Goal: Task Accomplishment & Management: Manage account settings

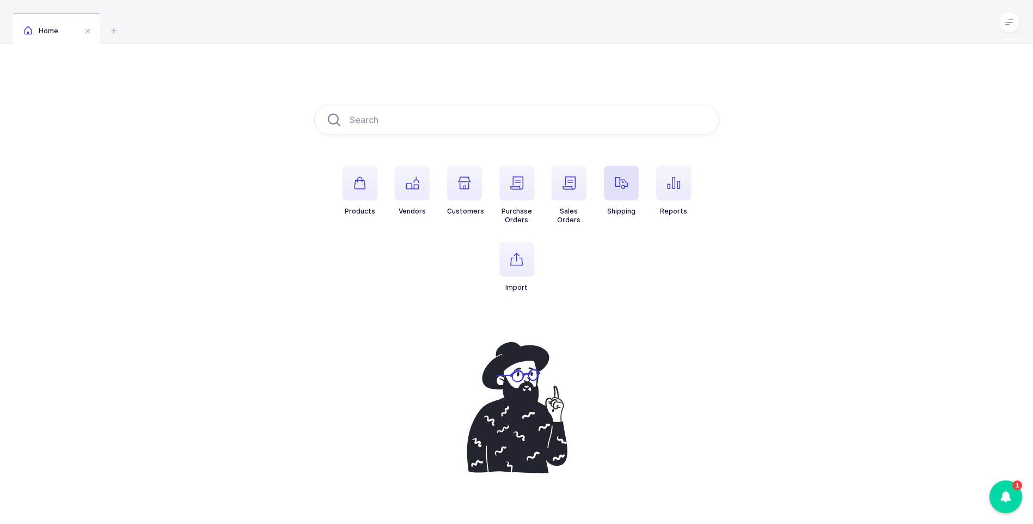
click at [622, 181] on icon "button" at bounding box center [621, 182] width 13 height 13
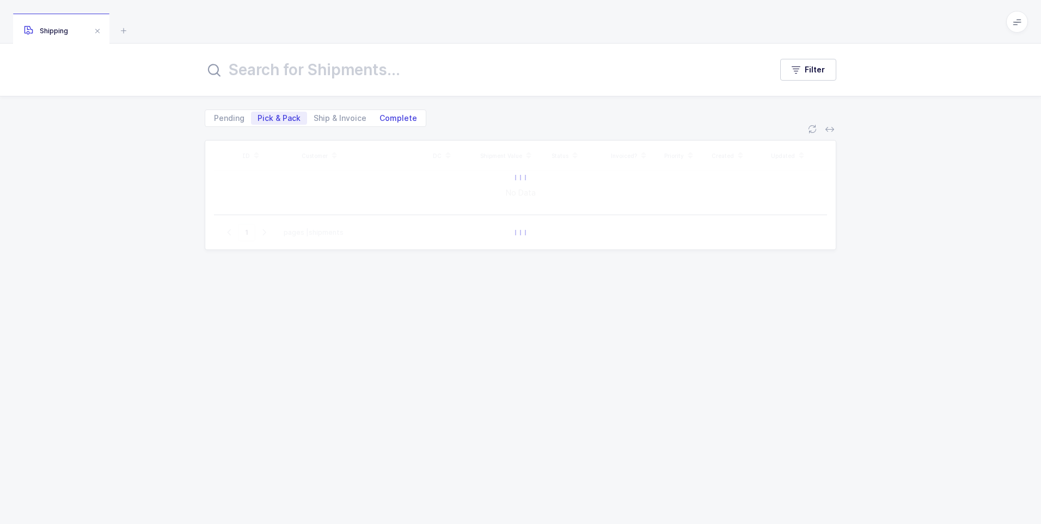
click at [393, 120] on span "Complete" at bounding box center [398, 118] width 38 height 8
click at [380, 119] on input "Complete" at bounding box center [376, 115] width 7 height 7
radio input "true"
radio input "false"
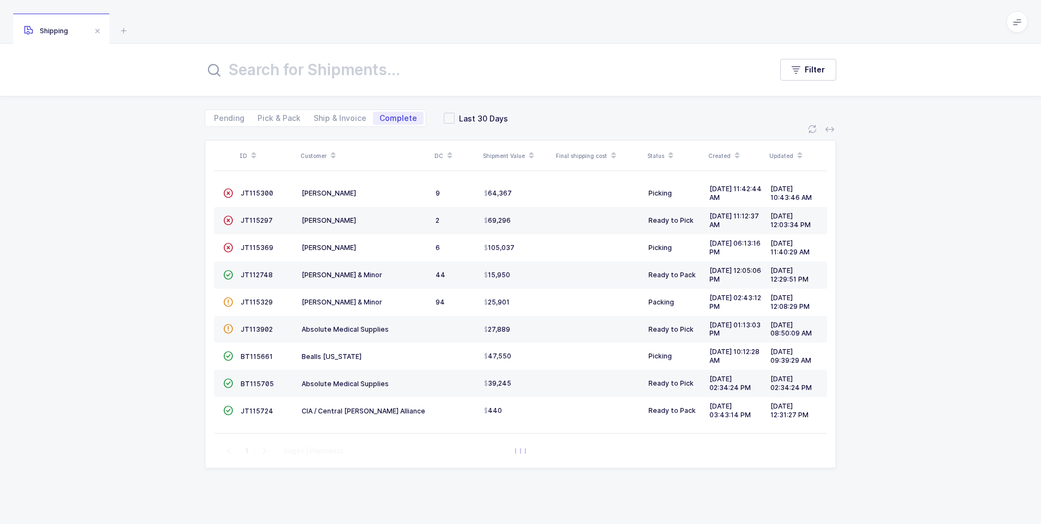
click at [348, 76] on input "text" at bounding box center [482, 70] width 554 height 26
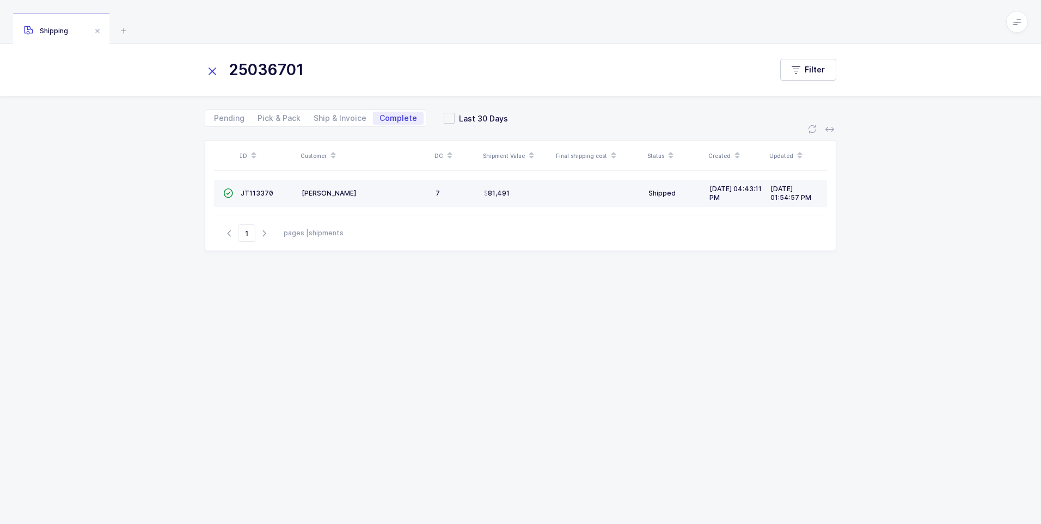
type input "25036701"
click at [258, 200] on td "JT113370" at bounding box center [266, 193] width 61 height 27
click at [259, 195] on span "JT113370" at bounding box center [257, 193] width 33 height 8
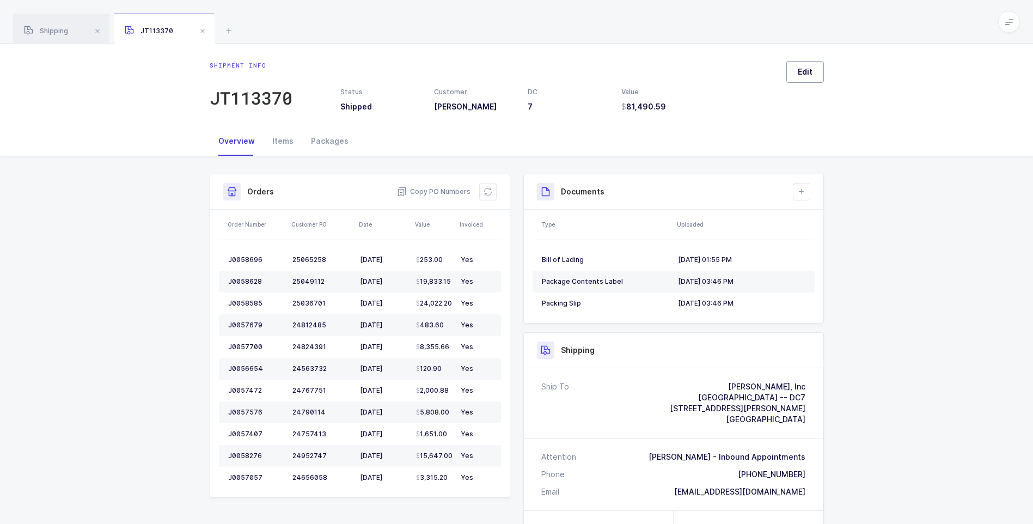
click at [799, 66] on button "Edit" at bounding box center [805, 72] width 38 height 22
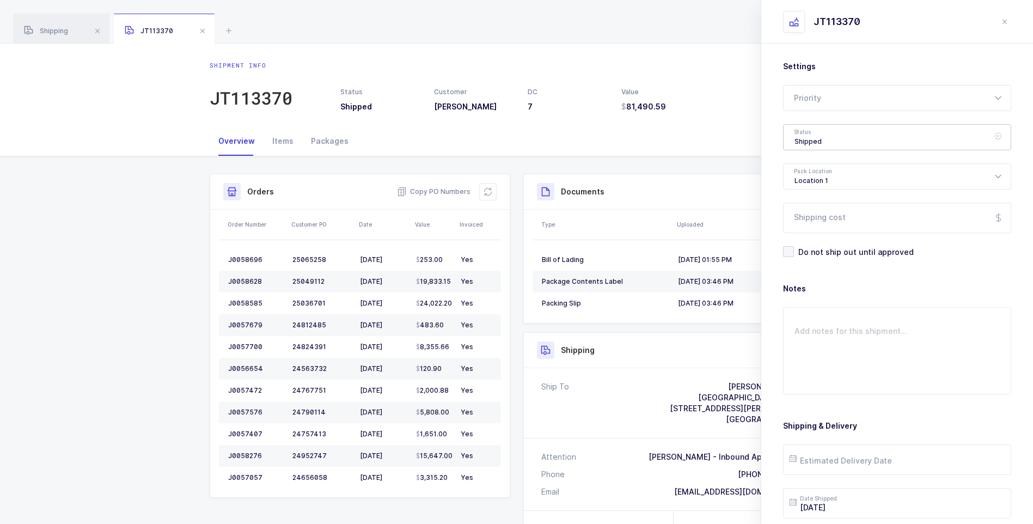
click at [809, 144] on div "Shipped" at bounding box center [897, 137] width 228 height 26
click at [825, 237] on span "Delivered" at bounding box center [812, 237] width 36 height 9
type input "Delivered"
click at [824, 215] on input "Shipping cost" at bounding box center [897, 217] width 228 height 30
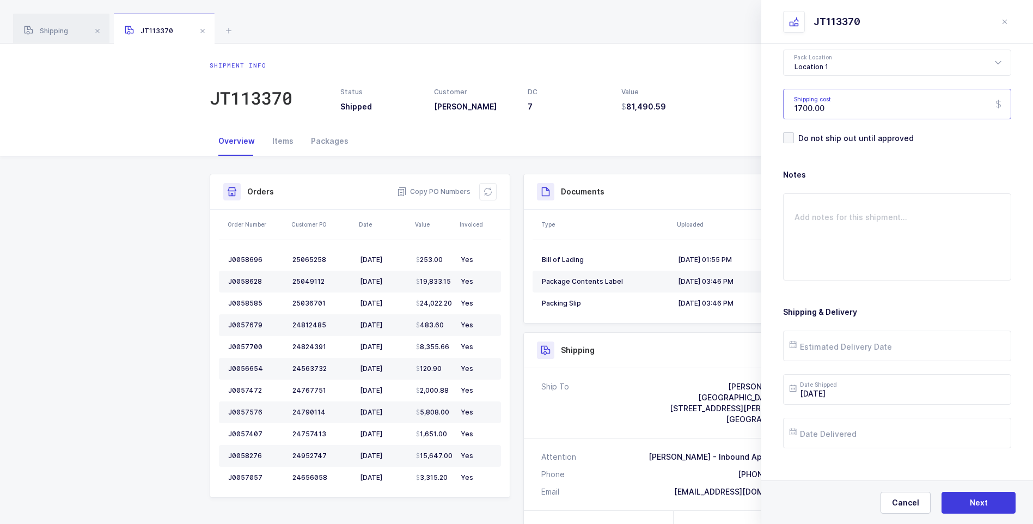
scroll to position [125, 0]
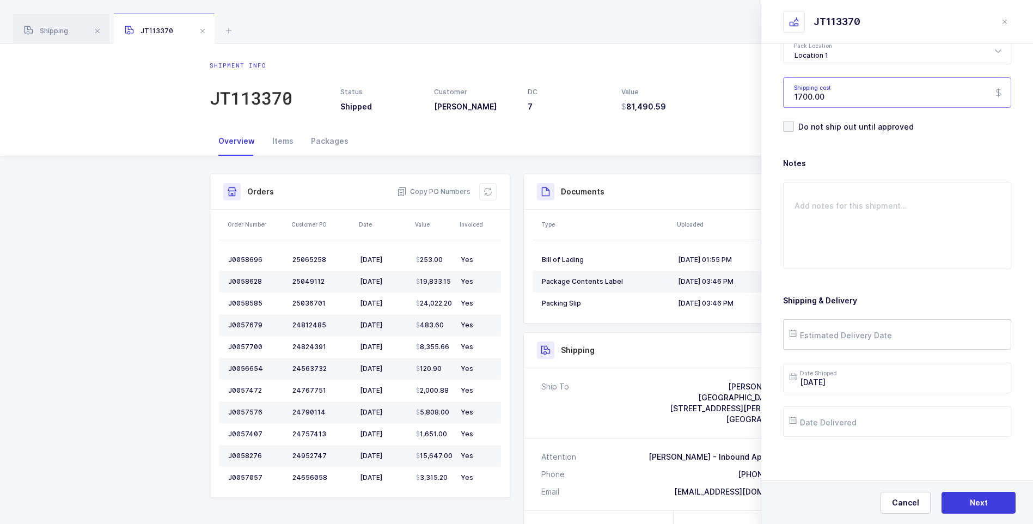
type input "1700.00"
click at [840, 337] on input "text" at bounding box center [897, 334] width 228 height 30
click at [822, 271] on span "29" at bounding box center [825, 272] width 13 height 13
type input "[DATE]"
click at [855, 426] on input "text" at bounding box center [897, 421] width 228 height 30
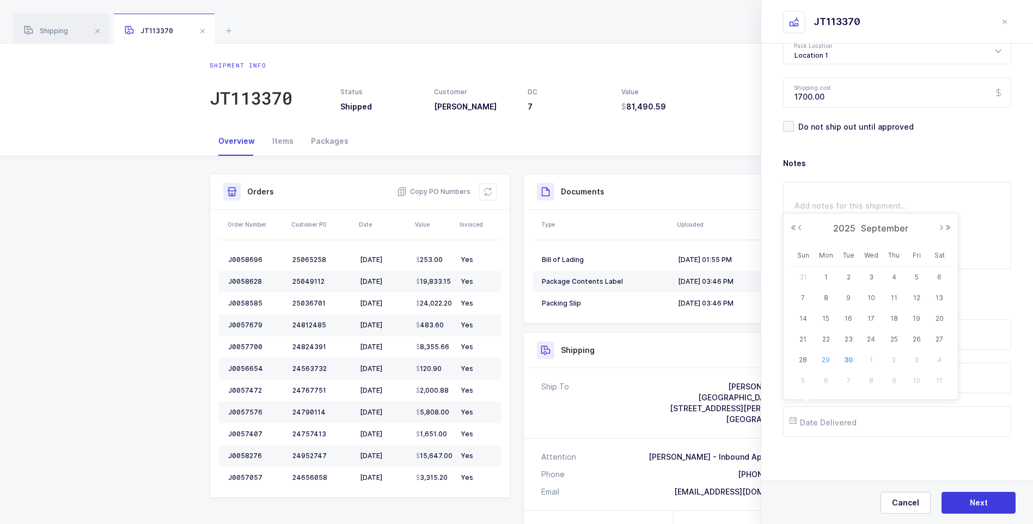
click at [824, 357] on span "29" at bounding box center [825, 359] width 13 height 13
type input "[DATE]"
drag, startPoint x: 970, startPoint y: 501, endPoint x: 971, endPoint y: 484, distance: 17.4
click at [972, 500] on span "Next" at bounding box center [978, 502] width 18 height 11
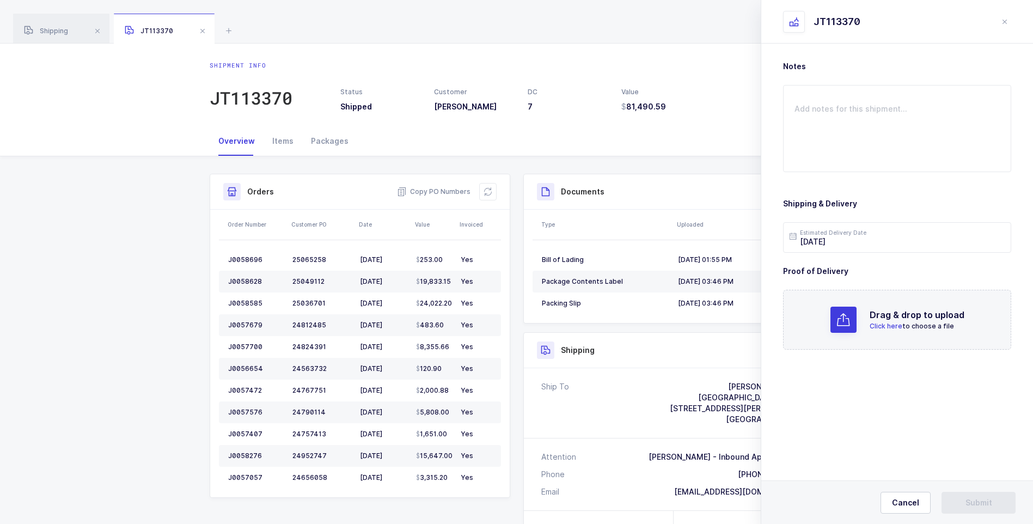
scroll to position [0, 0]
click at [881, 326] on span "Click here" at bounding box center [885, 326] width 33 height 8
click at [973, 501] on span "Submit" at bounding box center [978, 502] width 27 height 11
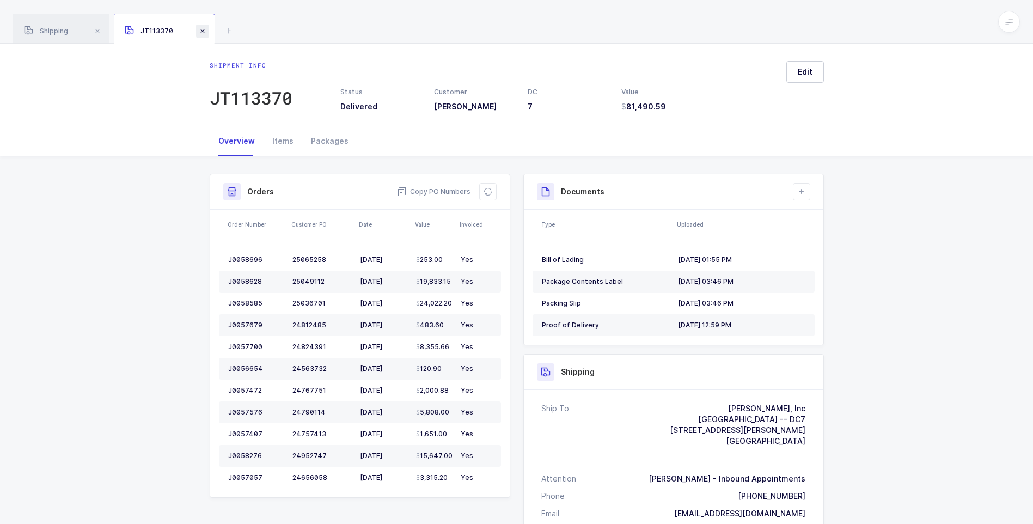
click at [201, 31] on span at bounding box center [202, 30] width 13 height 13
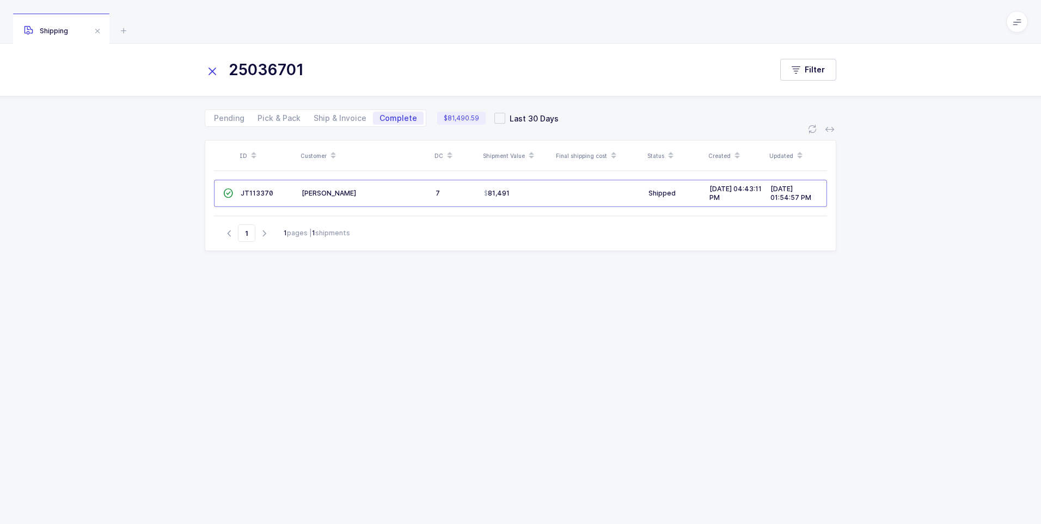
click at [213, 75] on icon at bounding box center [212, 71] width 15 height 15
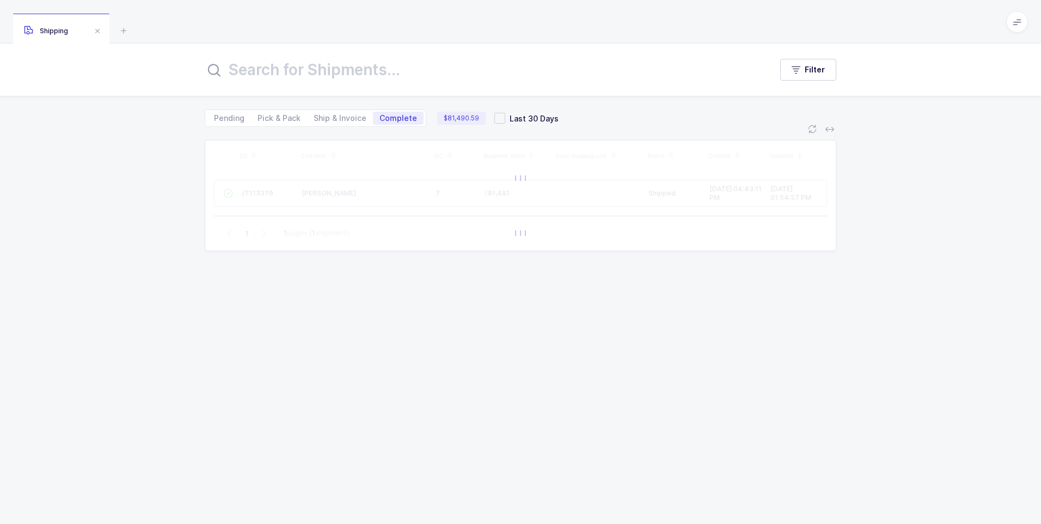
click at [237, 72] on input "text" at bounding box center [482, 70] width 554 height 26
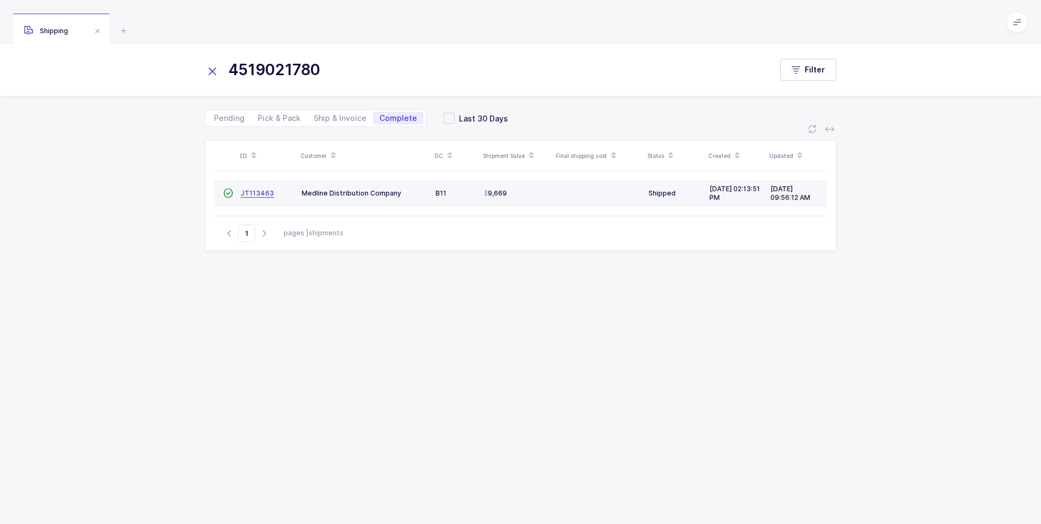
type input "4519021780"
click at [252, 195] on span "JT113463" at bounding box center [257, 193] width 33 height 8
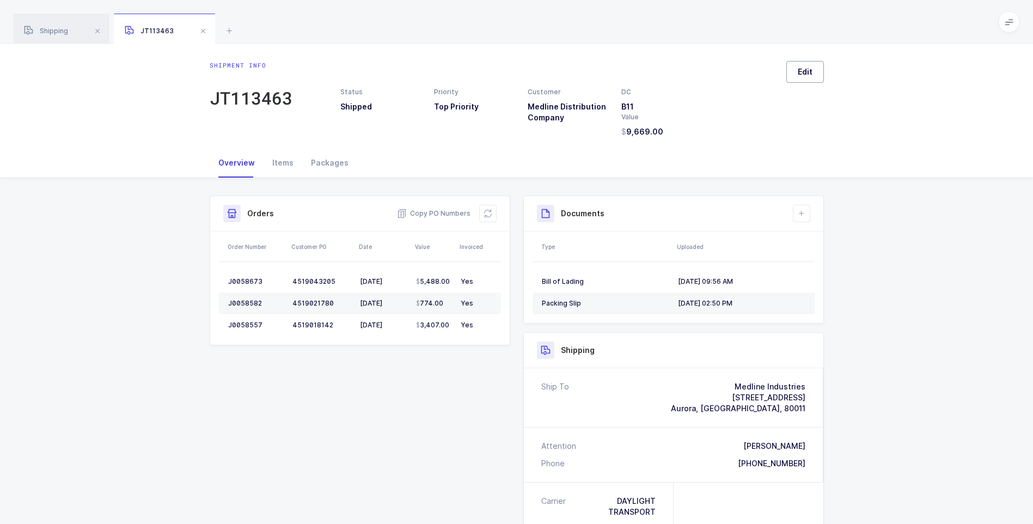
click at [791, 78] on button "Edit" at bounding box center [805, 72] width 38 height 22
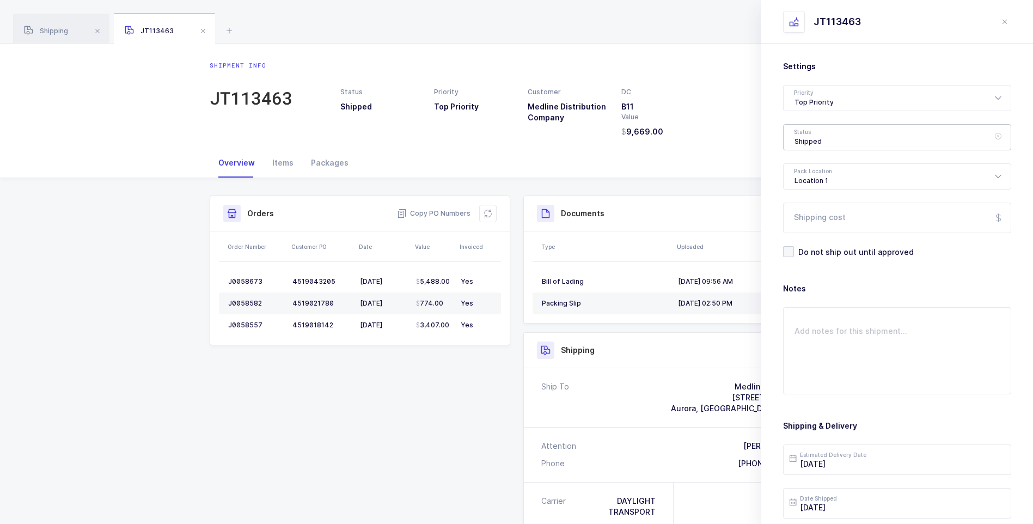
click at [808, 136] on div "Shipped" at bounding box center [897, 137] width 228 height 26
click at [805, 241] on span "Delivered" at bounding box center [812, 237] width 36 height 9
type input "Delivered"
click at [811, 219] on input "Shipping cost" at bounding box center [897, 217] width 228 height 30
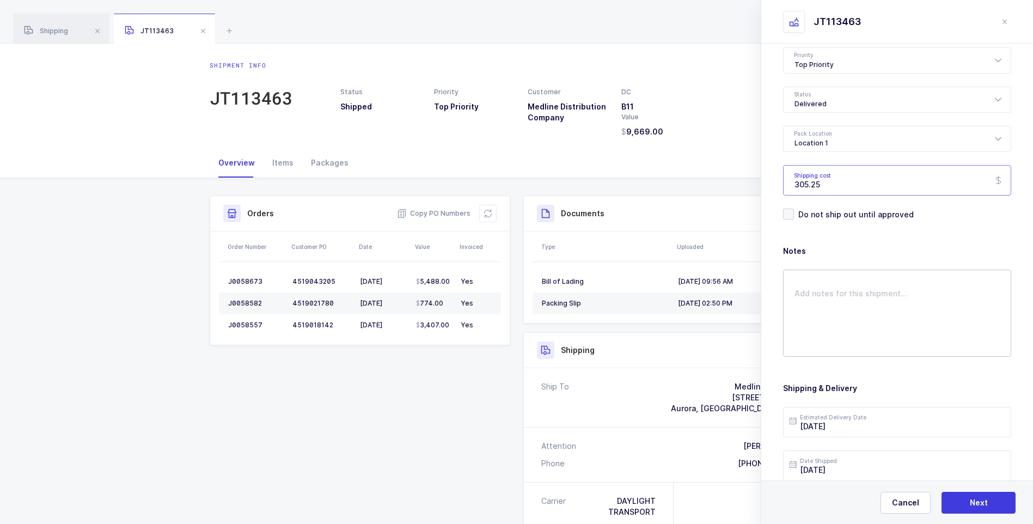
scroll to position [125, 0]
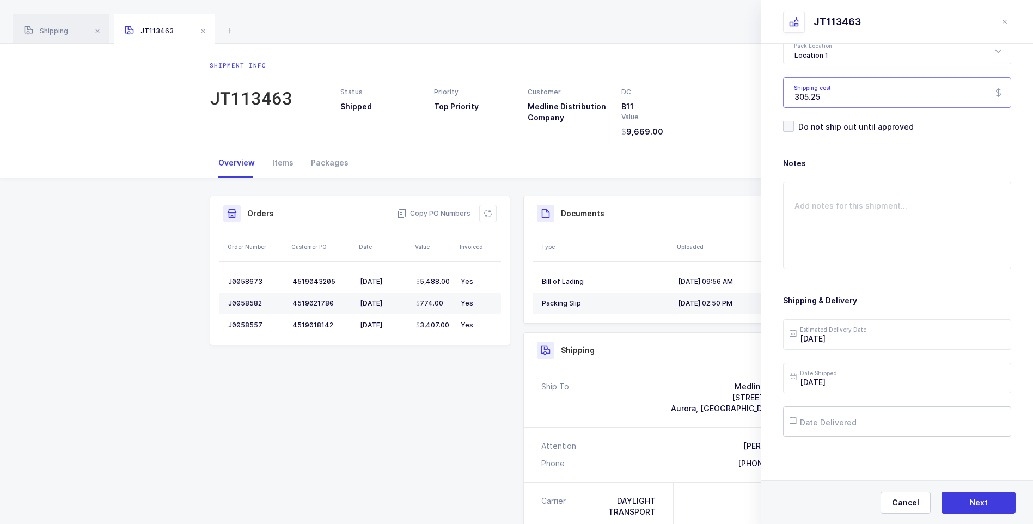
type input "305.25"
click at [840, 421] on input "text" at bounding box center [897, 421] width 228 height 30
click at [867, 341] on span "24" at bounding box center [870, 339] width 13 height 13
type input "[DATE]"
drag, startPoint x: 963, startPoint y: 499, endPoint x: 935, endPoint y: 427, distance: 77.2
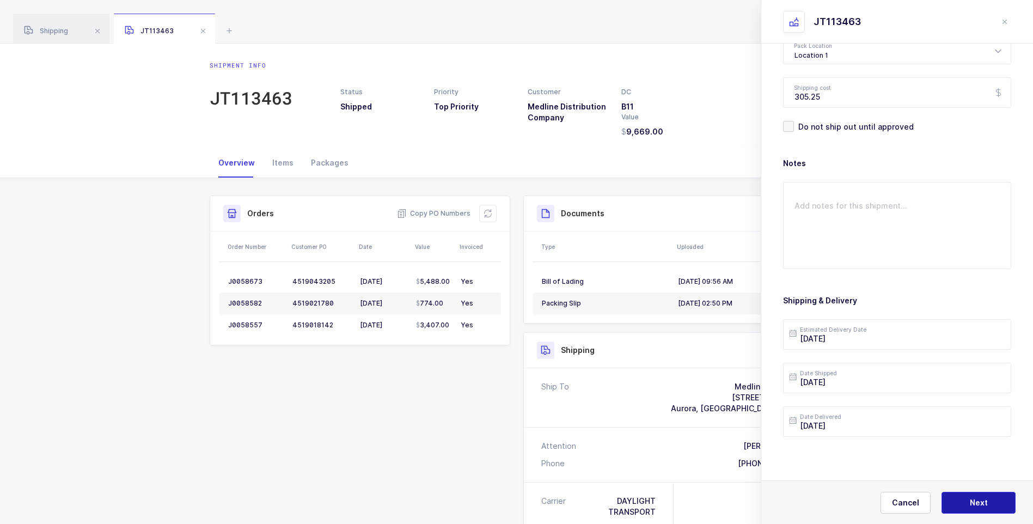
click at [963, 496] on button "Next" at bounding box center [978, 503] width 74 height 22
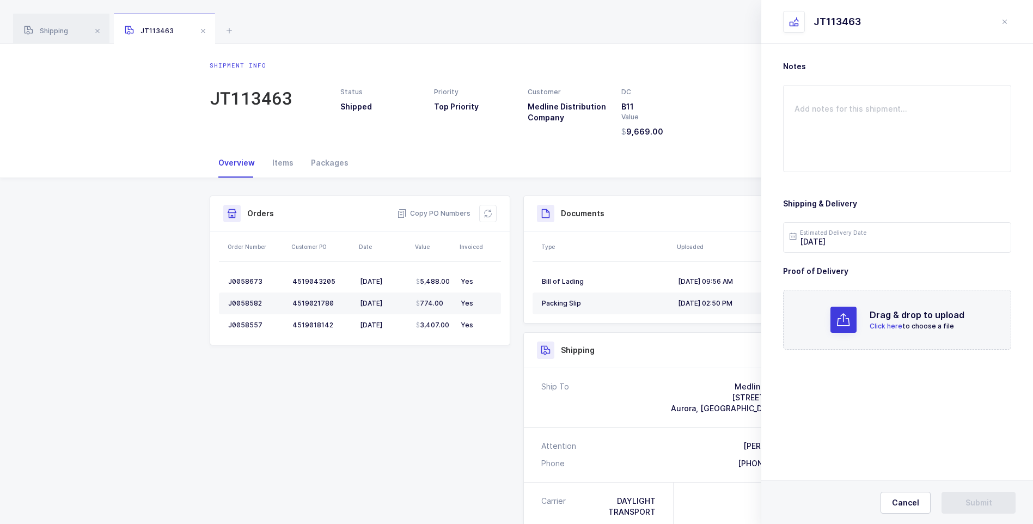
click at [888, 324] on span "Click here" at bounding box center [885, 326] width 33 height 8
click at [975, 499] on span "Submit" at bounding box center [978, 502] width 27 height 11
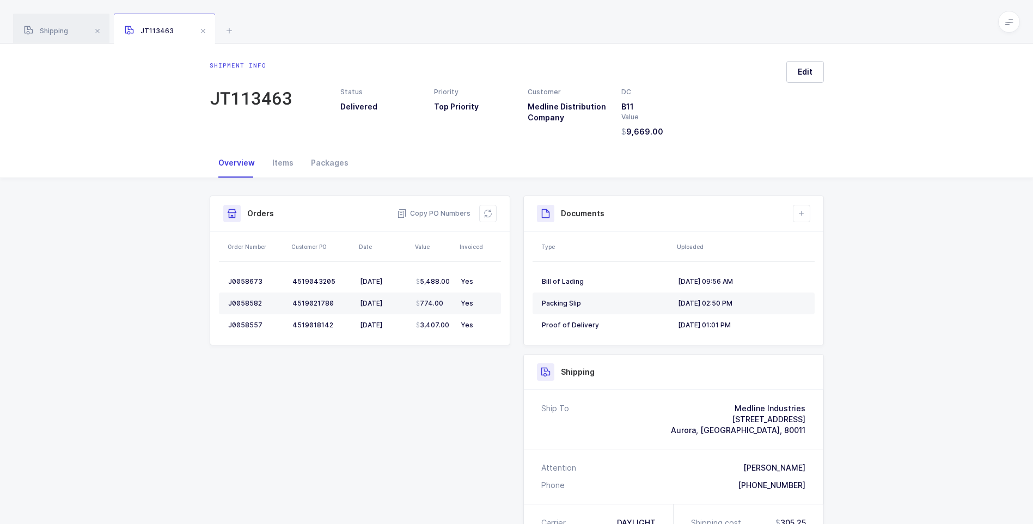
click at [211, 30] on div "JT113463" at bounding box center [164, 29] width 101 height 30
click at [205, 33] on span at bounding box center [203, 30] width 13 height 13
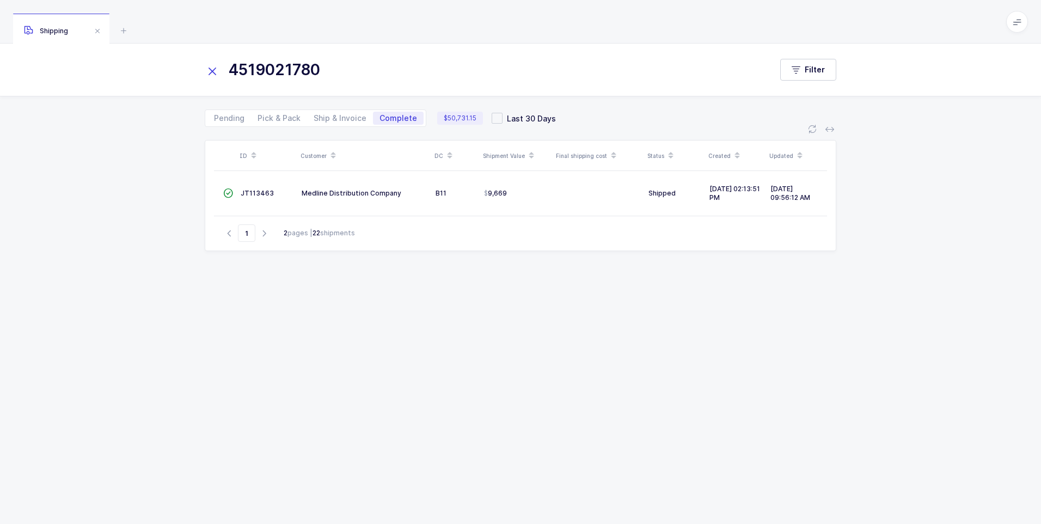
click at [209, 65] on icon at bounding box center [212, 71] width 15 height 15
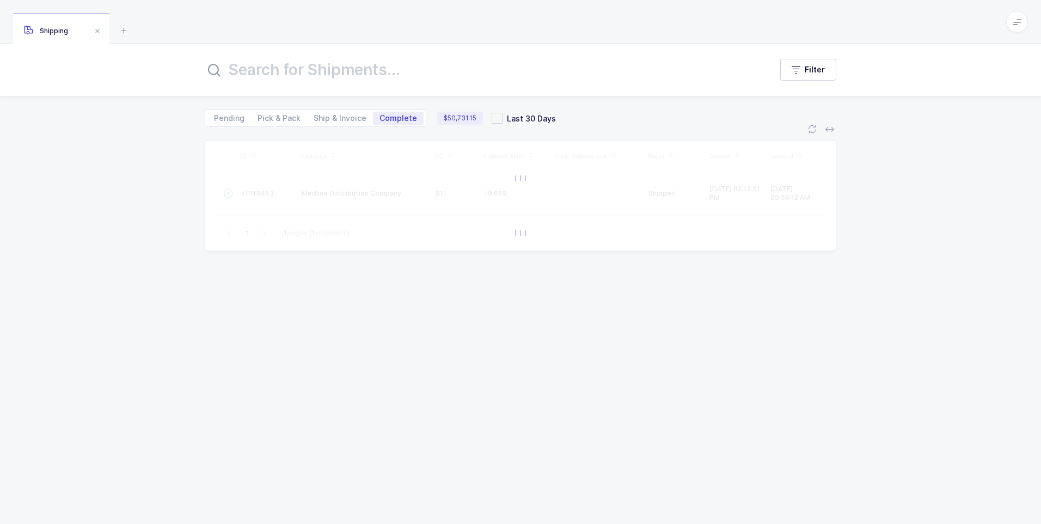
click at [239, 66] on input "text" at bounding box center [482, 70] width 554 height 26
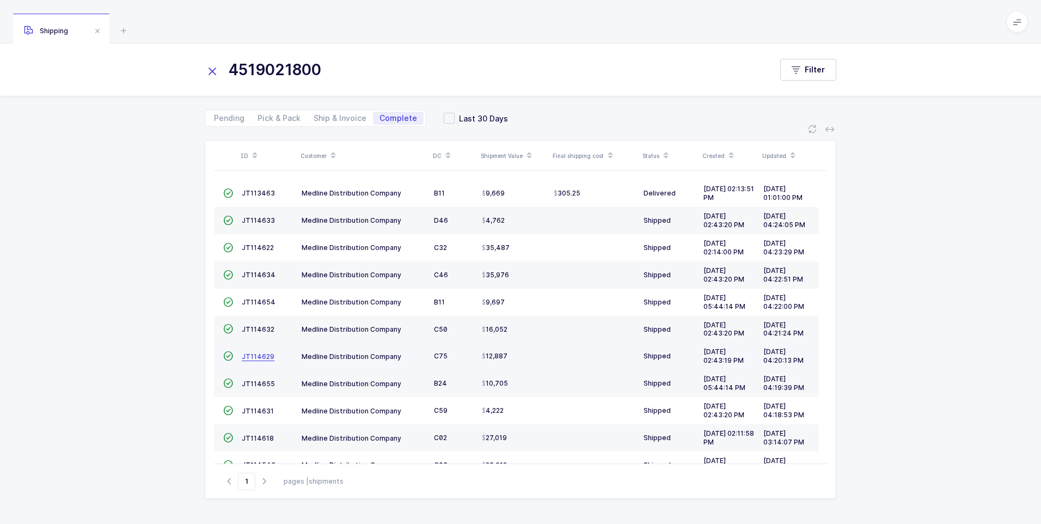
type input "4519021800"
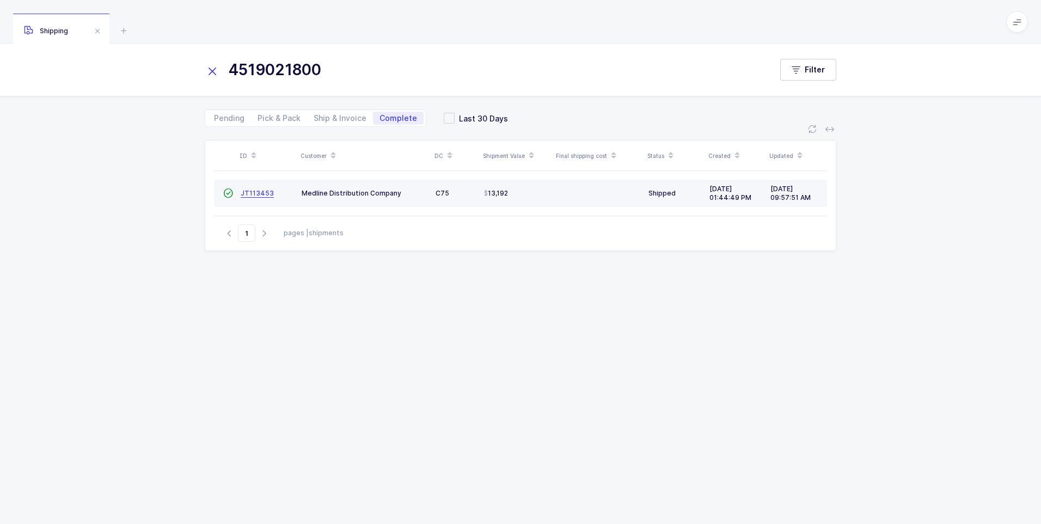
click at [245, 195] on span "JT113453" at bounding box center [257, 193] width 33 height 8
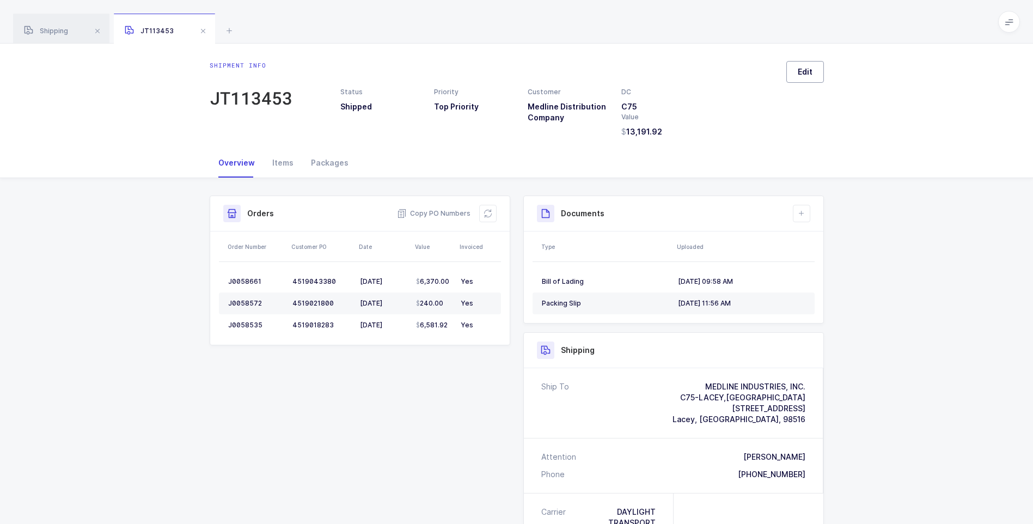
click at [797, 67] on button "Edit" at bounding box center [805, 72] width 38 height 22
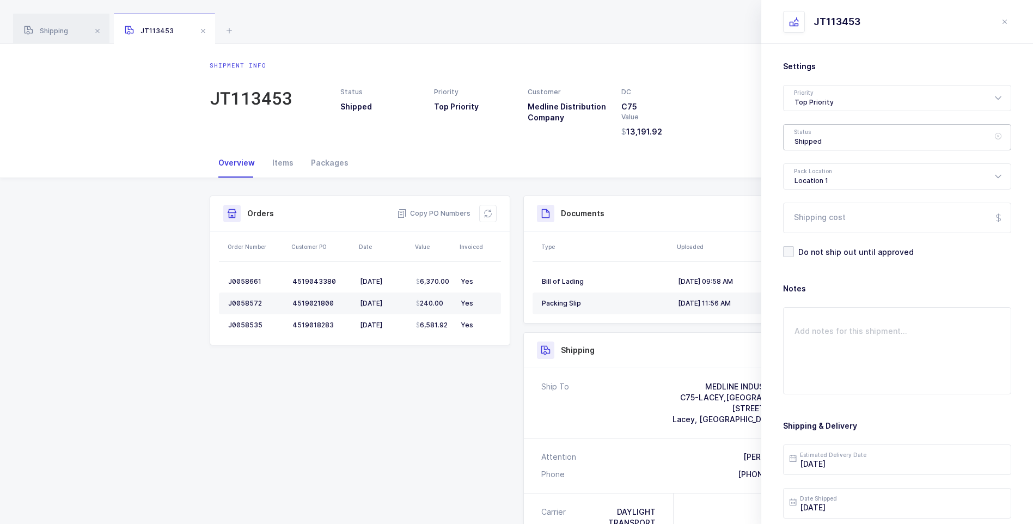
click at [825, 141] on div "Shipped" at bounding box center [897, 137] width 228 height 26
click at [825, 235] on span "Delivered" at bounding box center [812, 237] width 36 height 9
type input "Delivered"
click at [827, 219] on input "Shipping cost" at bounding box center [897, 217] width 228 height 30
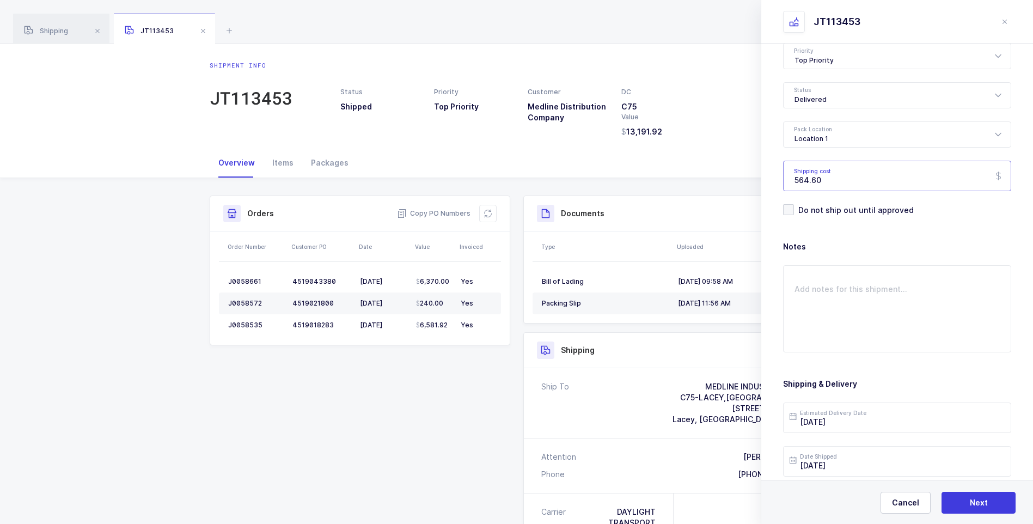
scroll to position [125, 0]
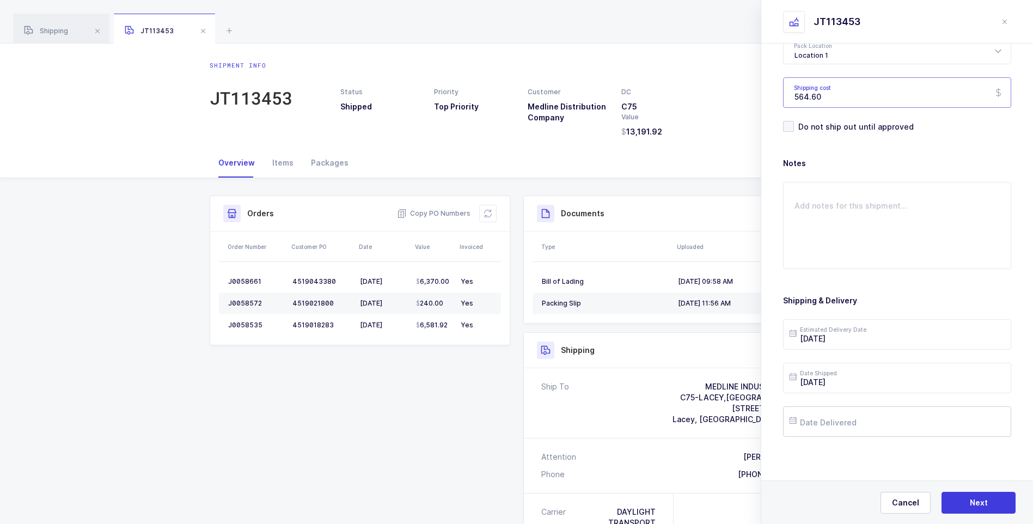
type input "564.60"
click at [825, 421] on input "text" at bounding box center [897, 421] width 228 height 30
click at [870, 339] on span "24" at bounding box center [870, 339] width 13 height 13
type input "[DATE]"
click at [972, 504] on span "Next" at bounding box center [978, 502] width 18 height 11
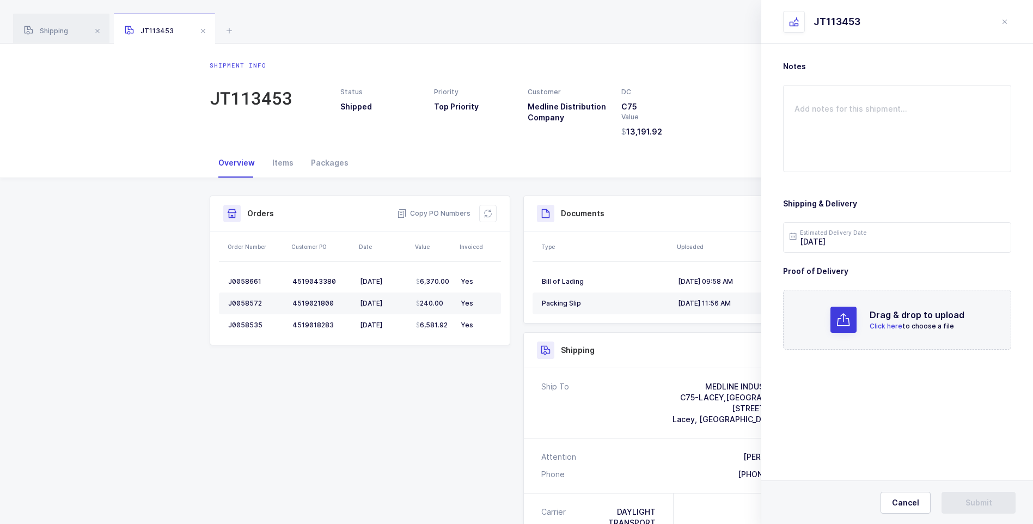
scroll to position [0, 0]
click at [877, 324] on span "Click here" at bounding box center [885, 326] width 33 height 8
drag, startPoint x: 966, startPoint y: 502, endPoint x: 966, endPoint y: 508, distance: 6.0
click at [968, 506] on span "Submit" at bounding box center [978, 502] width 27 height 11
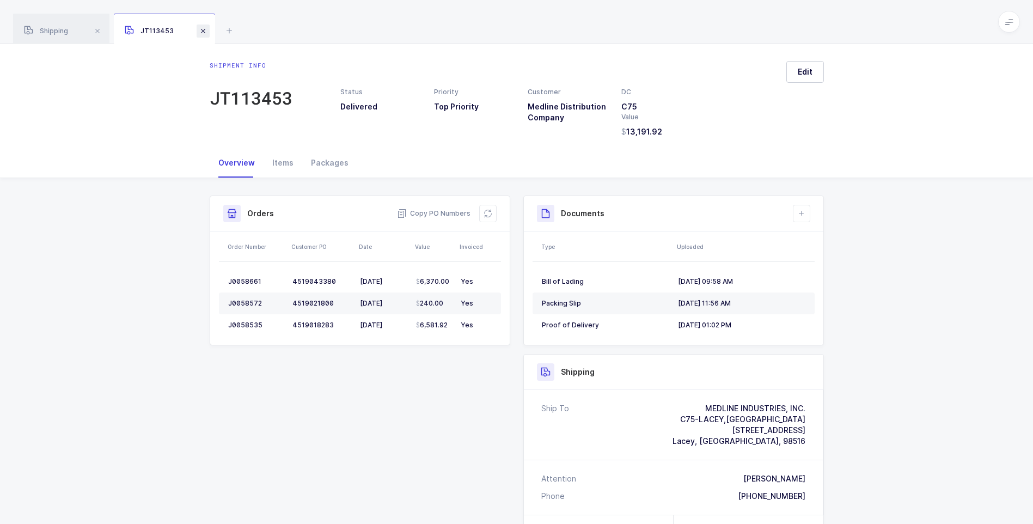
click at [200, 31] on span at bounding box center [203, 30] width 13 height 13
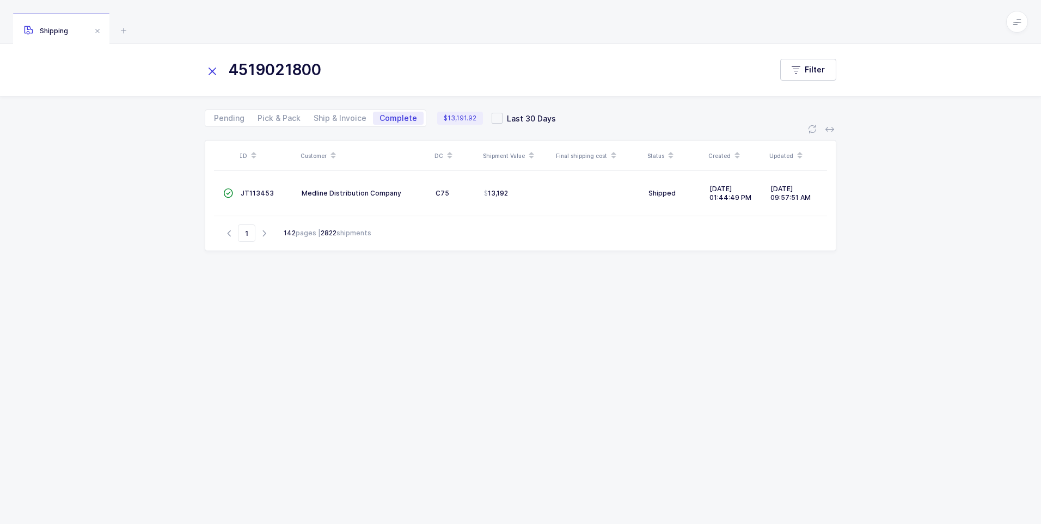
click at [206, 65] on icon at bounding box center [212, 71] width 15 height 15
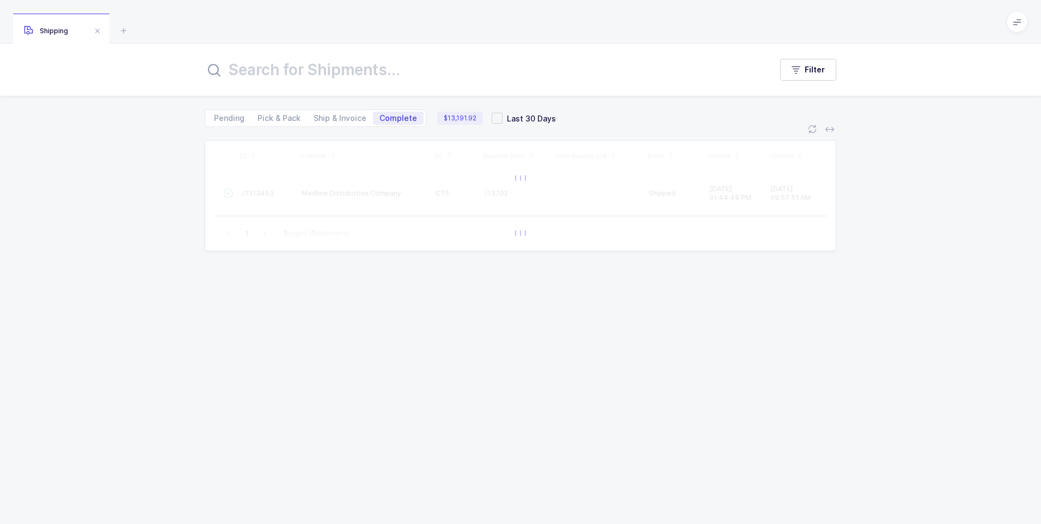
click at [218, 67] on icon at bounding box center [213, 70] width 13 height 13
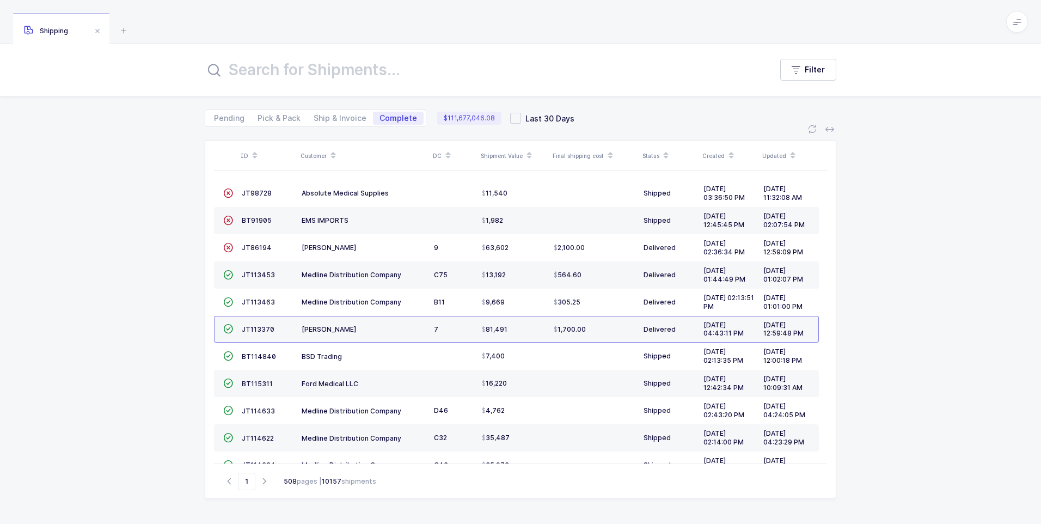
click at [315, 59] on input "text" at bounding box center [482, 70] width 554 height 26
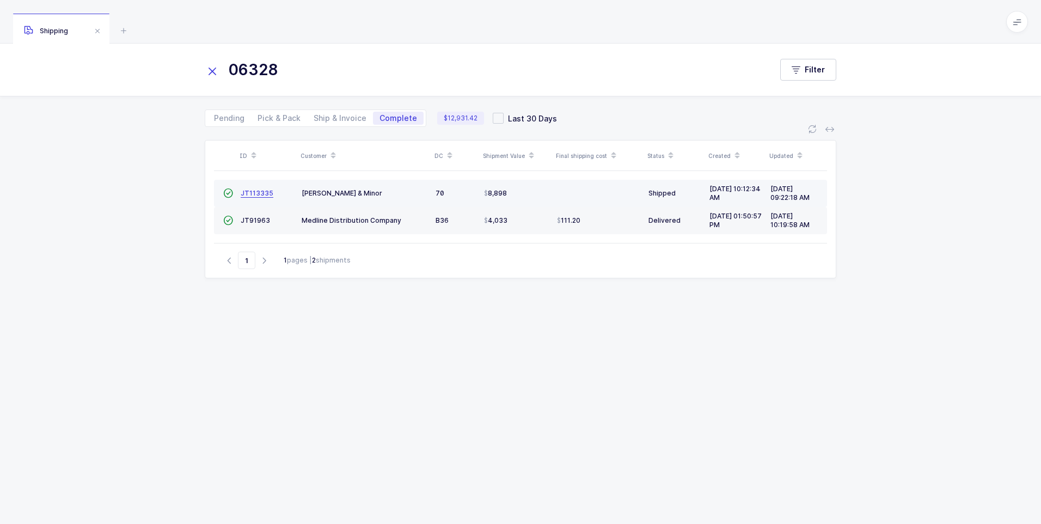
type input "06328"
click at [254, 193] on span "JT113335" at bounding box center [257, 193] width 33 height 8
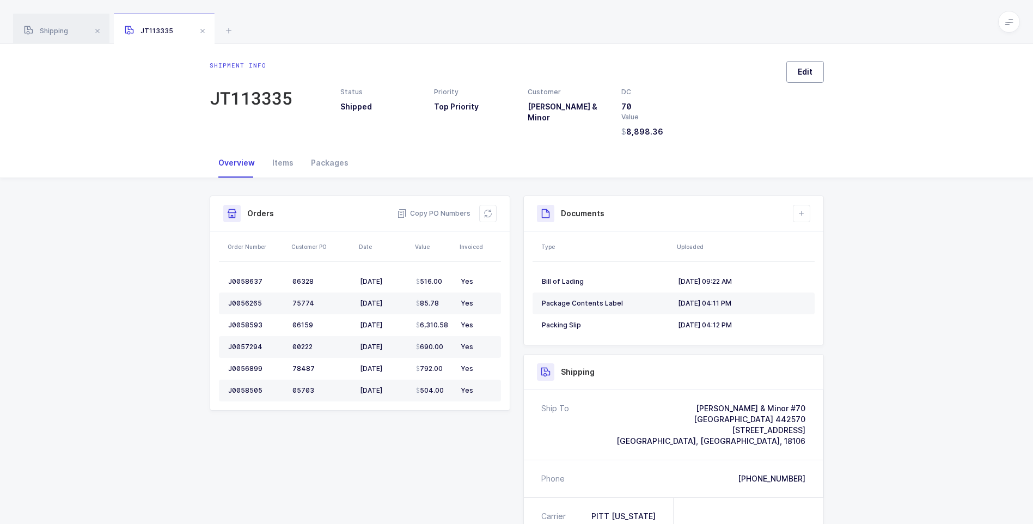
click at [821, 77] on button "Edit" at bounding box center [805, 72] width 38 height 22
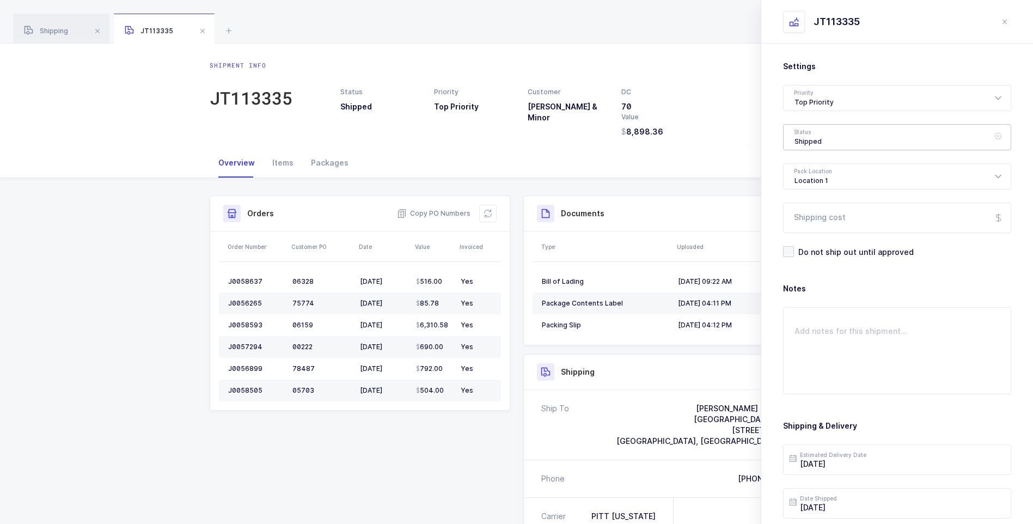
click at [821, 144] on div "Shipped" at bounding box center [897, 137] width 228 height 26
click at [817, 240] on span "Delivered" at bounding box center [812, 237] width 36 height 9
type input "Delivered"
click at [815, 218] on input "Shipping cost" at bounding box center [897, 217] width 228 height 30
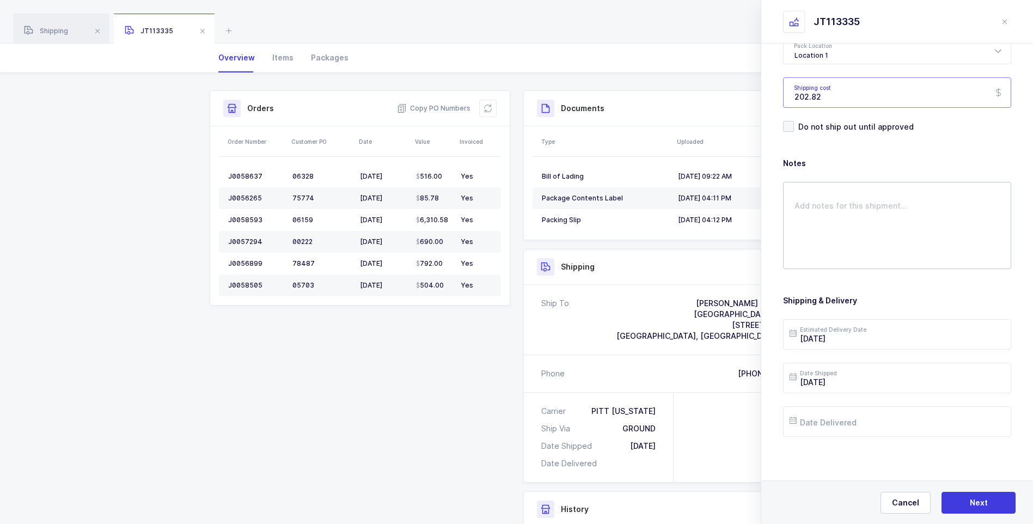
scroll to position [109, 0]
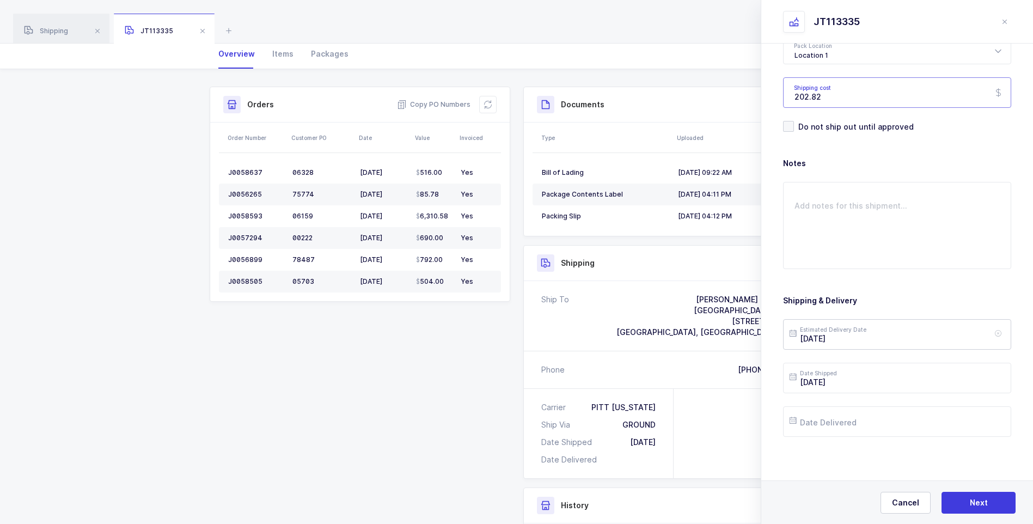
type input "202.82"
click at [857, 337] on input "[DATE]" at bounding box center [897, 334] width 228 height 30
click at [874, 231] on span "17" at bounding box center [870, 231] width 13 height 13
type input "[DATE]"
click at [867, 421] on input "text" at bounding box center [897, 421] width 228 height 30
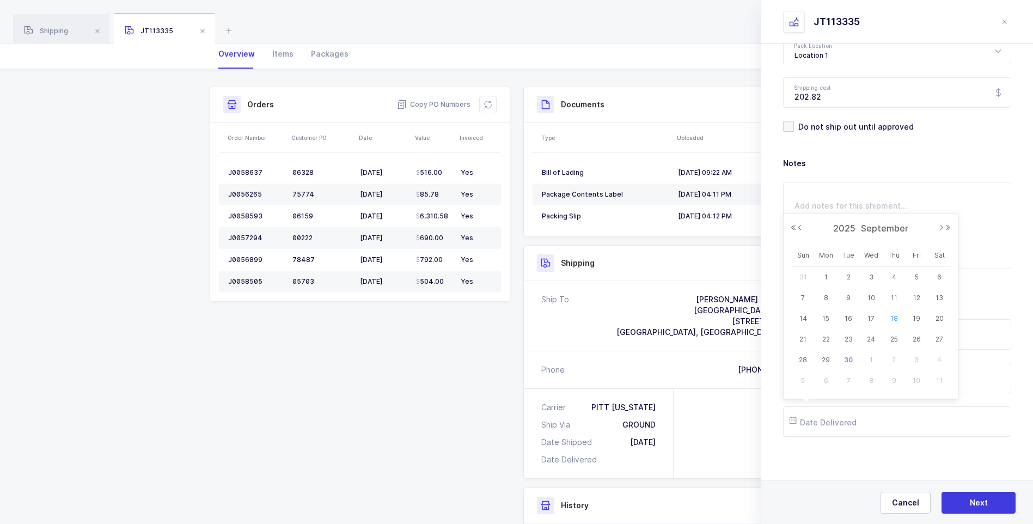
click at [896, 318] on span "18" at bounding box center [893, 318] width 13 height 13
type input "[DATE]"
click at [971, 500] on span "Next" at bounding box center [978, 502] width 18 height 11
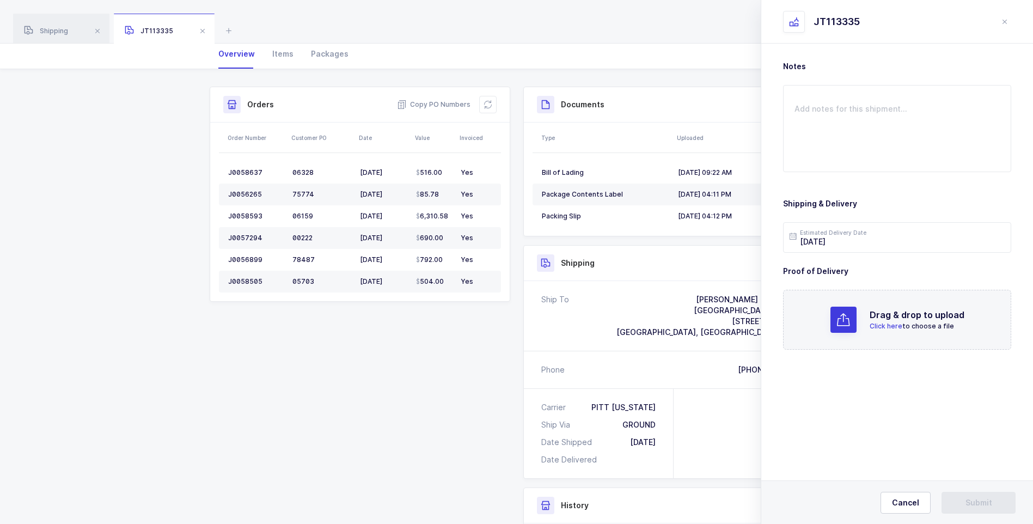
click at [887, 328] on span "Click here" at bounding box center [885, 326] width 33 height 8
click at [971, 502] on span "Submit" at bounding box center [978, 502] width 27 height 11
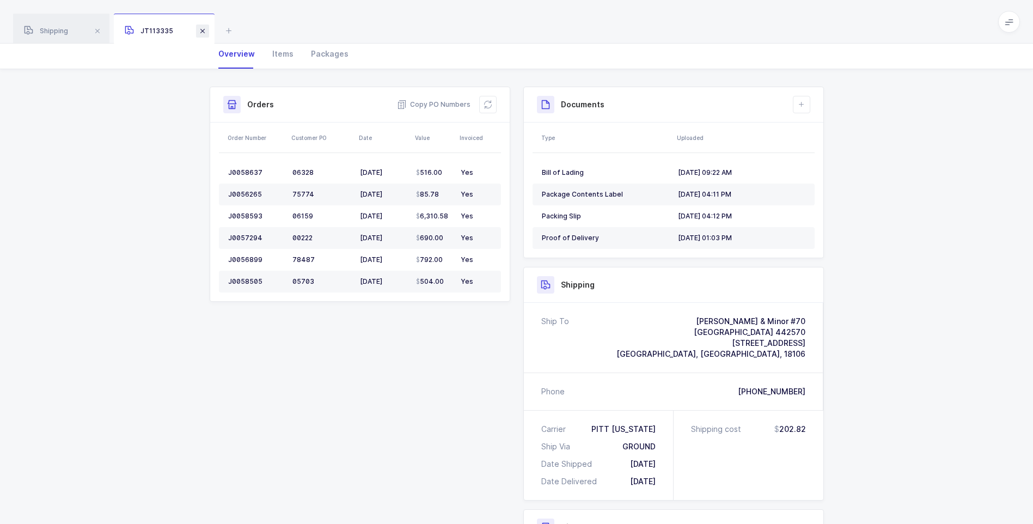
click at [208, 29] on span at bounding box center [202, 30] width 13 height 13
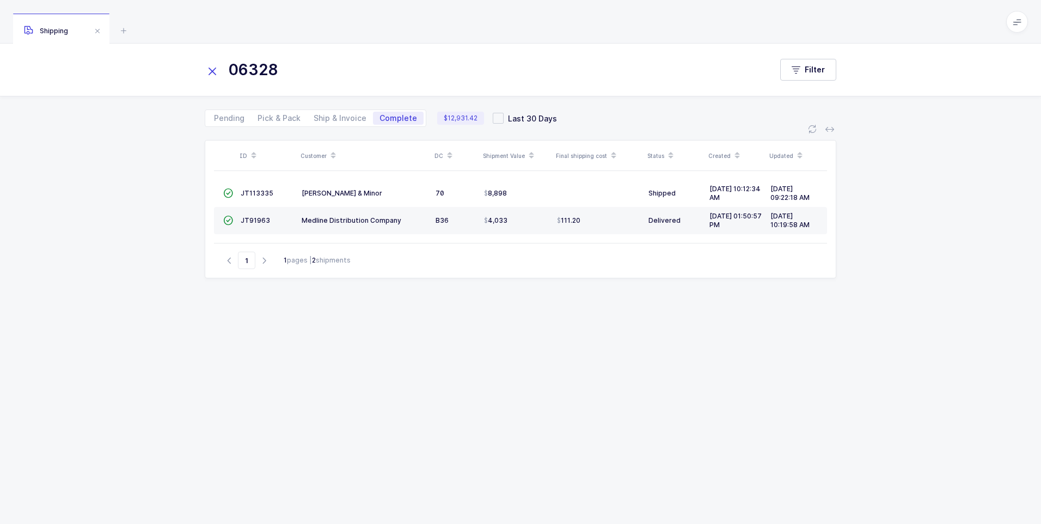
click at [210, 69] on icon at bounding box center [212, 71] width 15 height 15
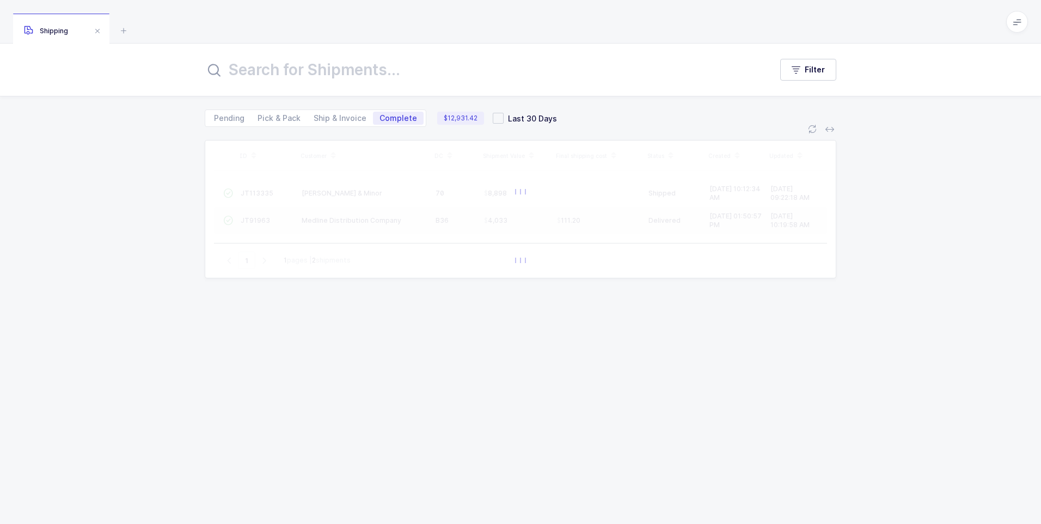
click at [231, 67] on input "text" at bounding box center [482, 70] width 554 height 26
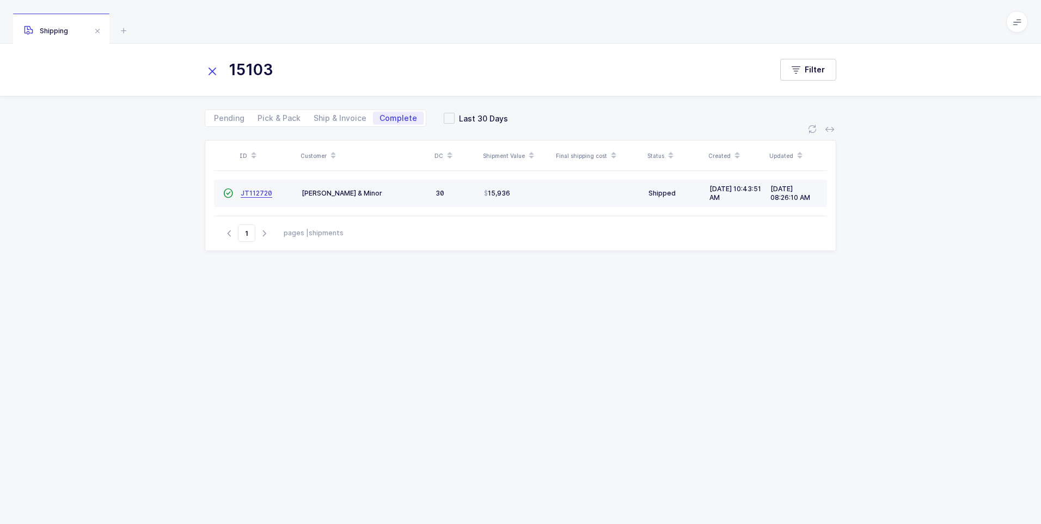
type input "15103"
click at [249, 193] on span "JT112720" at bounding box center [257, 193] width 32 height 8
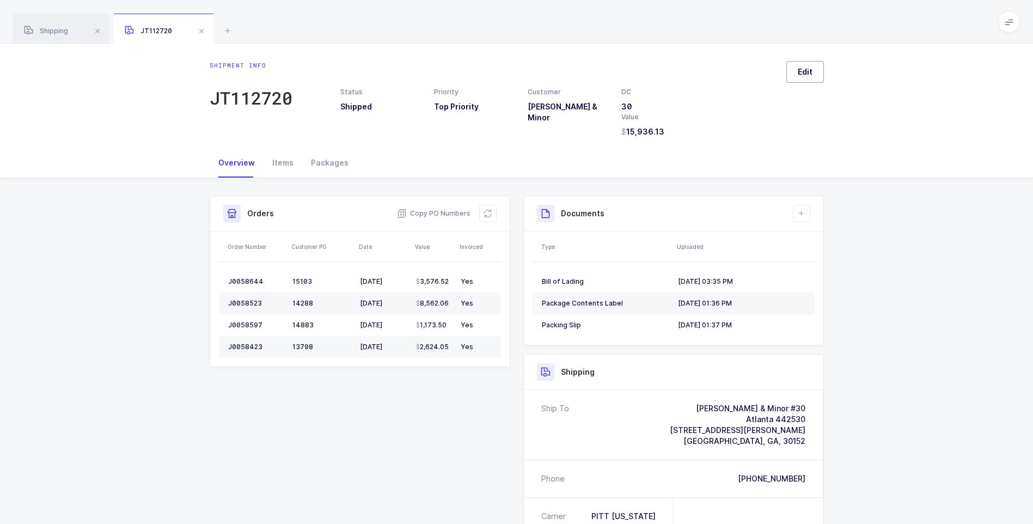
click at [820, 65] on button "Edit" at bounding box center [805, 72] width 38 height 22
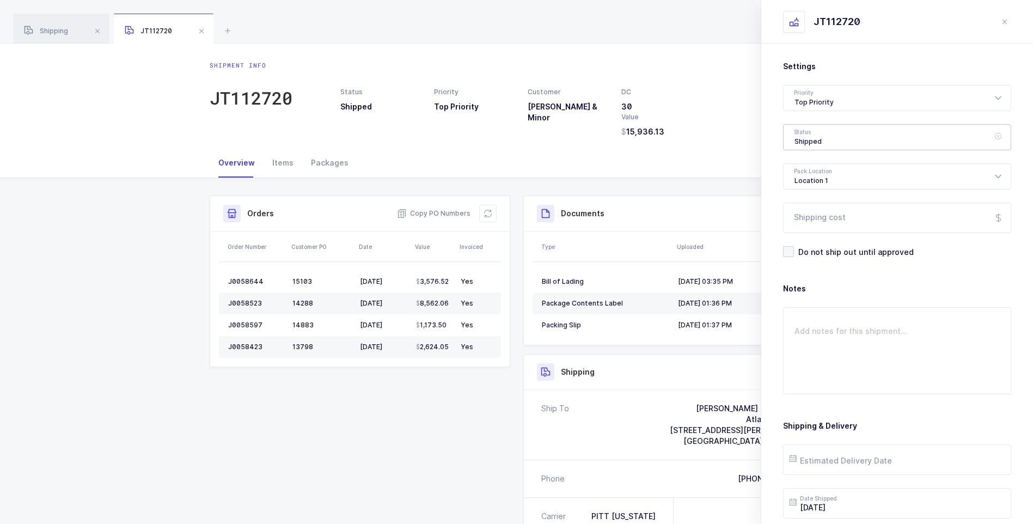
click at [801, 137] on div "Shipped" at bounding box center [897, 137] width 228 height 26
click at [811, 240] on span "Delivered" at bounding box center [812, 237] width 36 height 9
type input "Delivered"
click at [813, 230] on input "Shipping cost" at bounding box center [897, 217] width 228 height 30
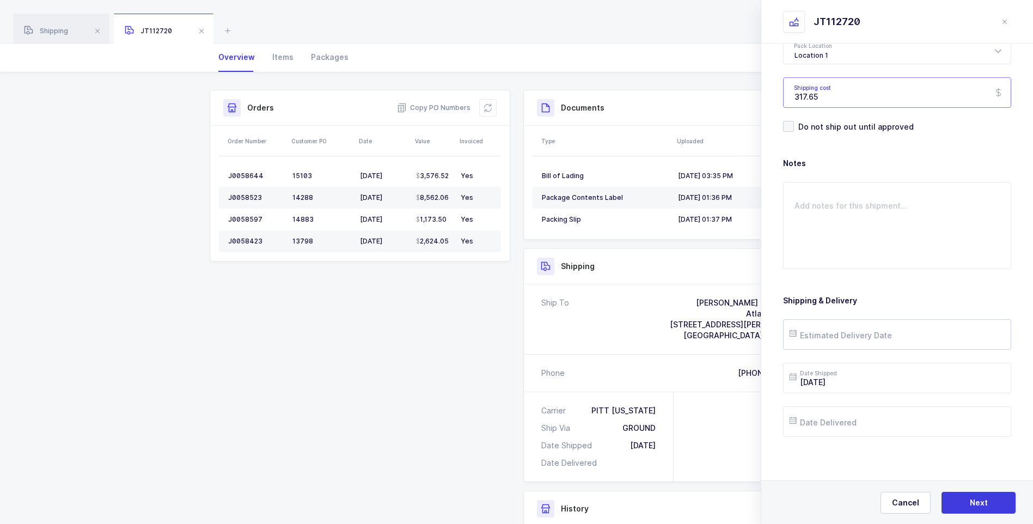
scroll to position [109, 0]
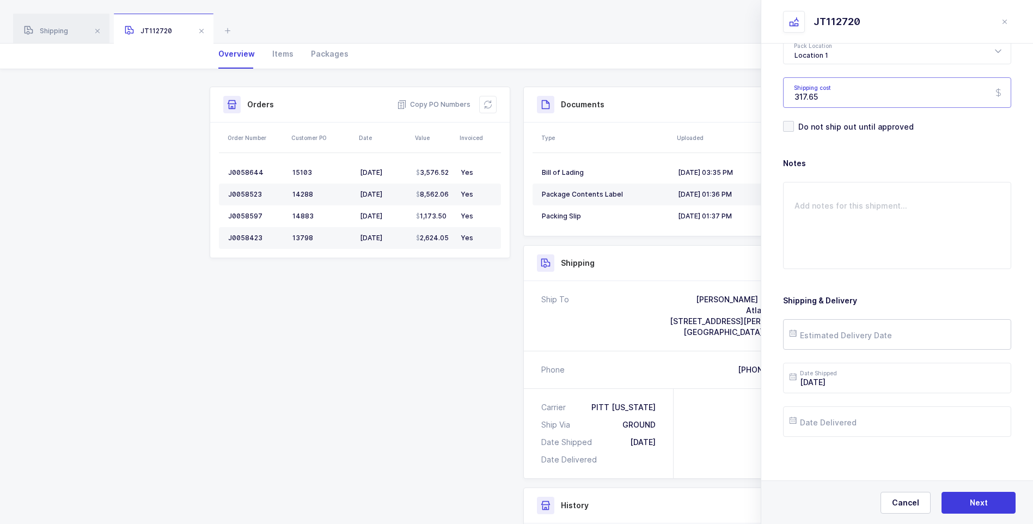
type input "317.65"
click at [869, 338] on input "text" at bounding box center [897, 334] width 228 height 30
click at [915, 234] on span "19" at bounding box center [916, 231] width 13 height 13
type input "[DATE]"
click at [856, 429] on input "text" at bounding box center [897, 421] width 228 height 30
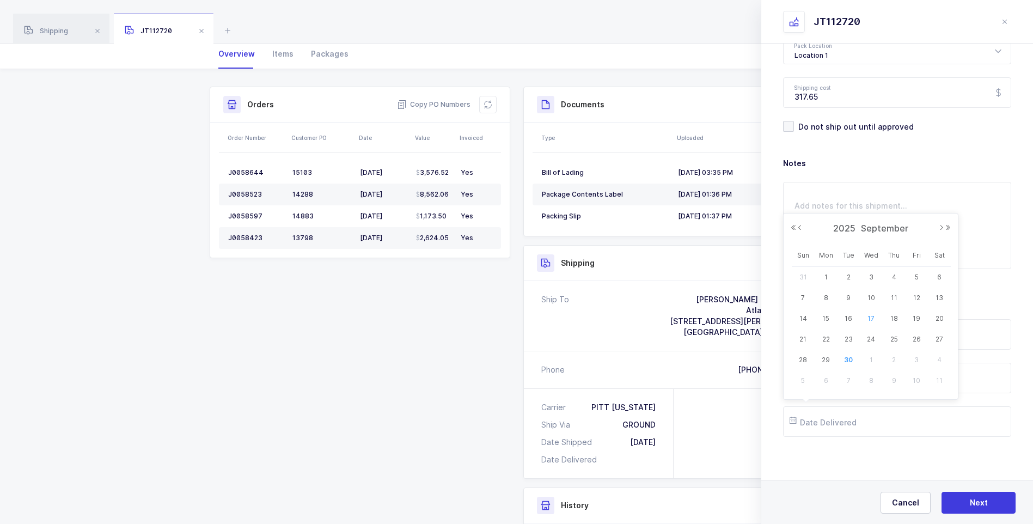
click at [871, 317] on span "17" at bounding box center [870, 318] width 13 height 13
type input "[DATE]"
click at [967, 501] on button "Next" at bounding box center [978, 503] width 74 height 22
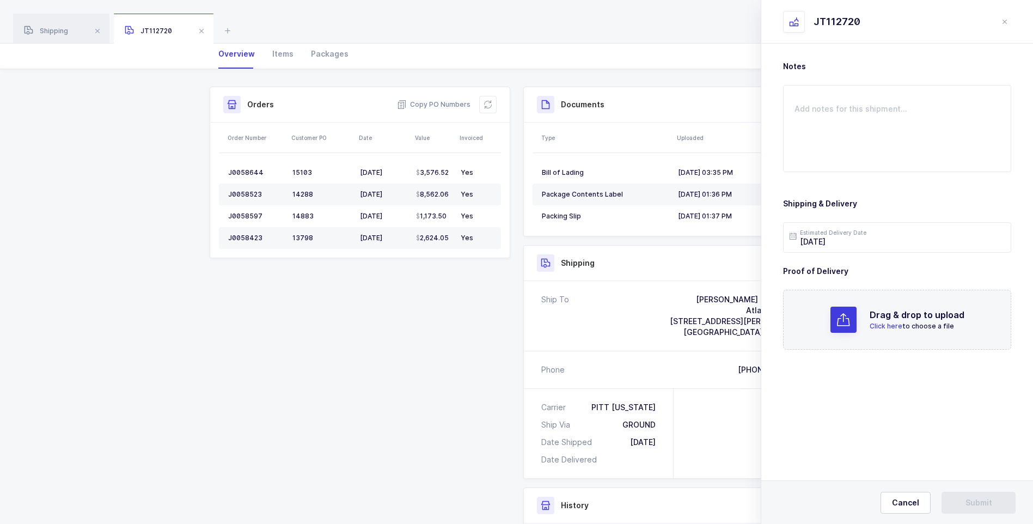
scroll to position [0, 0]
click at [874, 324] on span "Click here" at bounding box center [885, 326] width 33 height 8
click at [989, 503] on span "Submit" at bounding box center [978, 502] width 27 height 11
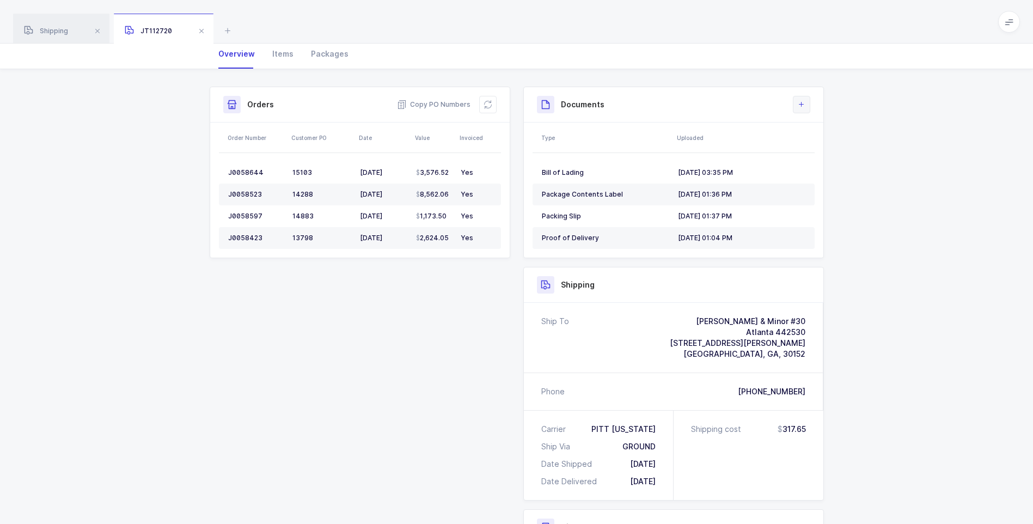
click at [803, 106] on icon at bounding box center [801, 104] width 9 height 9
click at [937, 203] on div "Shipment Info Shipment Number JT112720 Status Delivered Priority Top Priority C…" at bounding box center [516, 381] width 1033 height 624
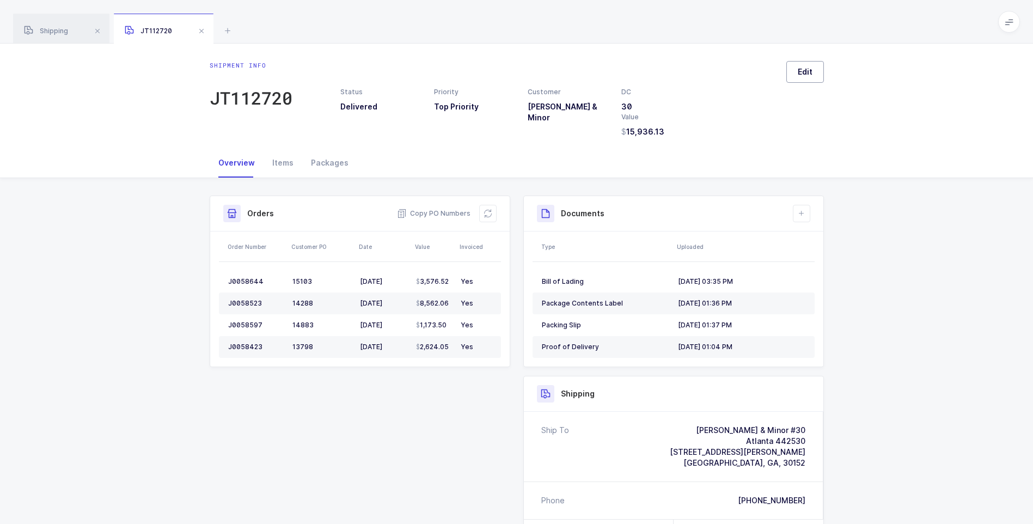
click at [800, 68] on span "Edit" at bounding box center [804, 71] width 15 height 11
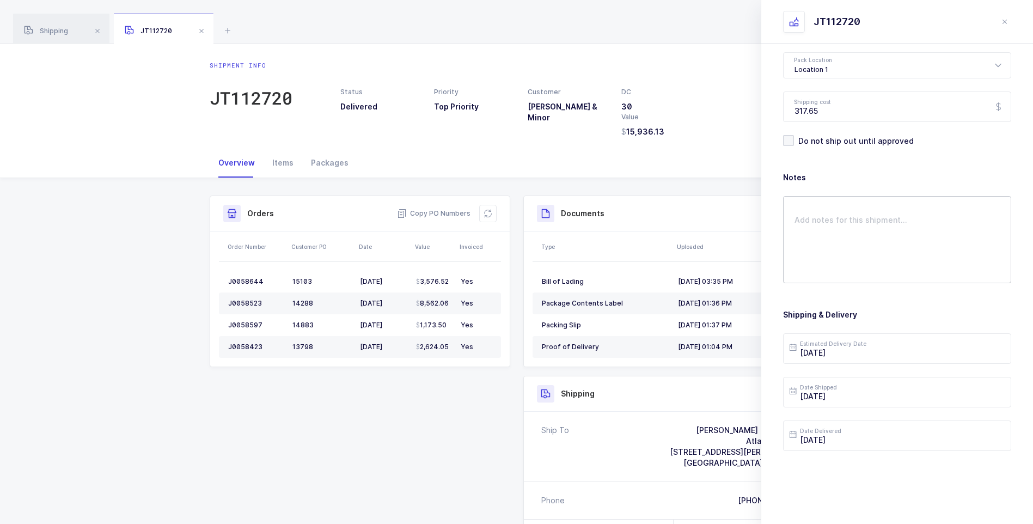
scroll to position [125, 0]
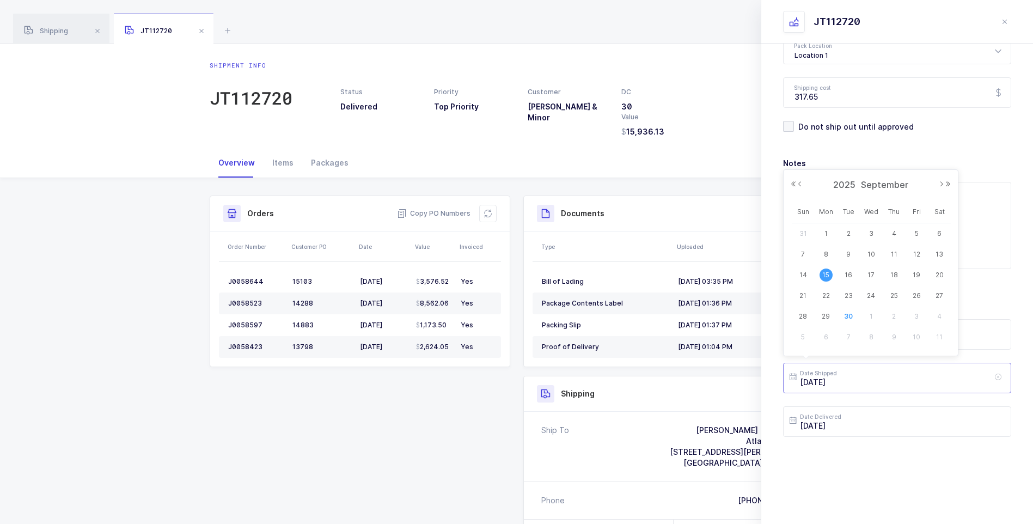
click at [869, 379] on input "[DATE]" at bounding box center [897, 378] width 228 height 30
click at [909, 253] on div "12" at bounding box center [916, 254] width 23 height 16
type input "[DATE]"
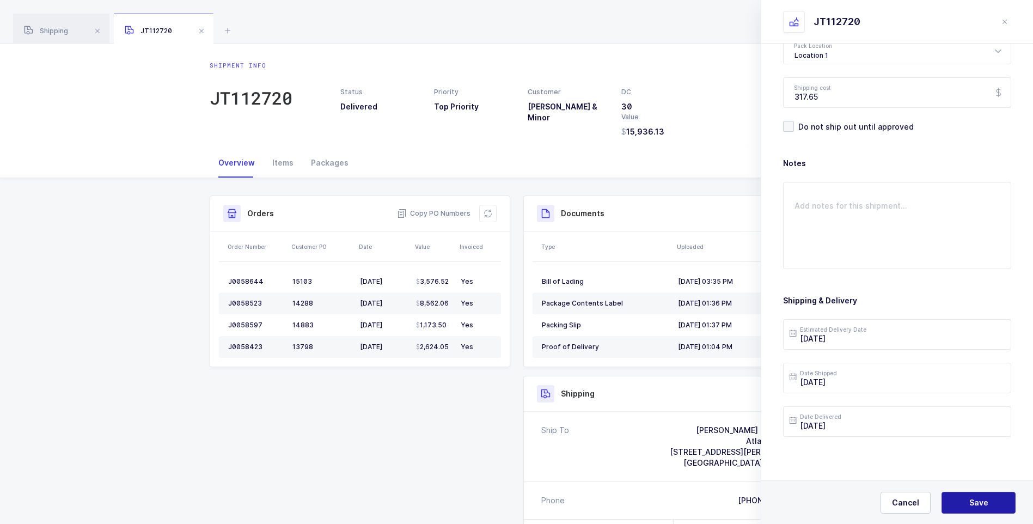
click at [977, 504] on span "Save" at bounding box center [978, 502] width 19 height 11
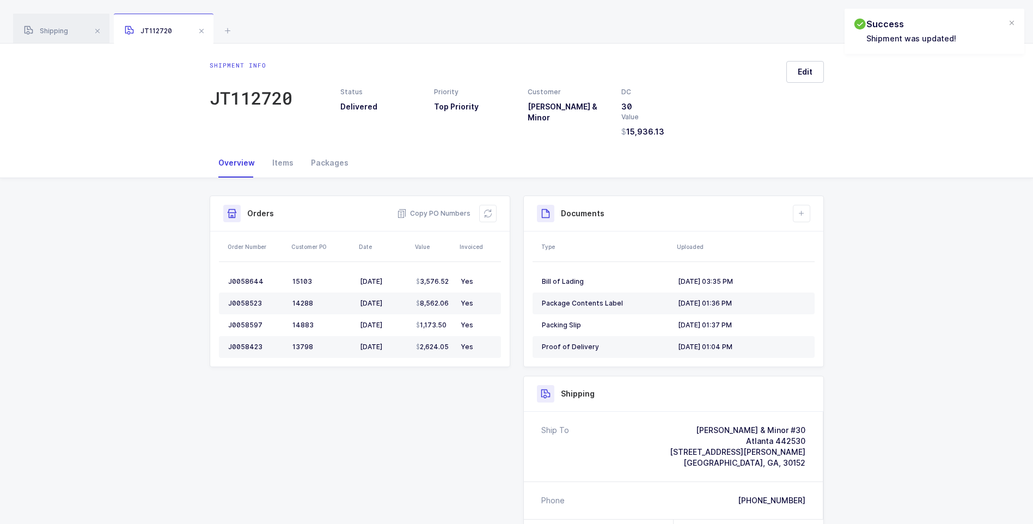
click at [210, 28] on div "JT112720" at bounding box center [164, 29] width 100 height 30
click at [200, 29] on span at bounding box center [201, 30] width 13 height 13
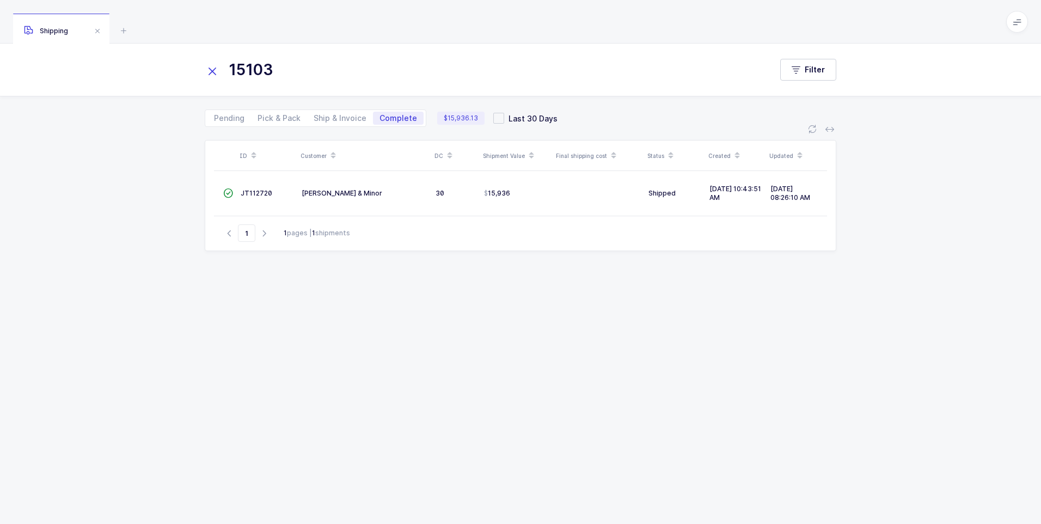
click at [212, 73] on icon at bounding box center [212, 71] width 15 height 15
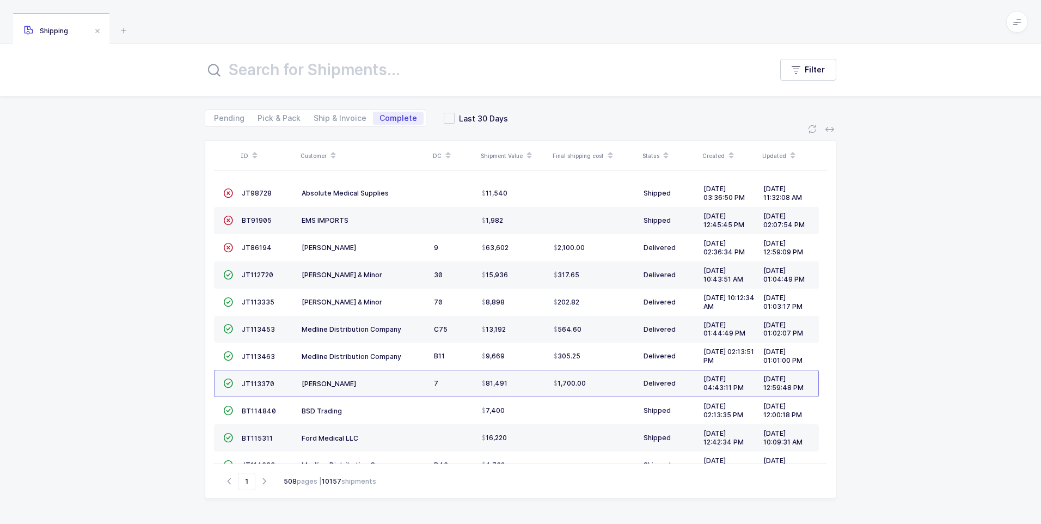
click at [245, 64] on input "text" at bounding box center [482, 70] width 554 height 26
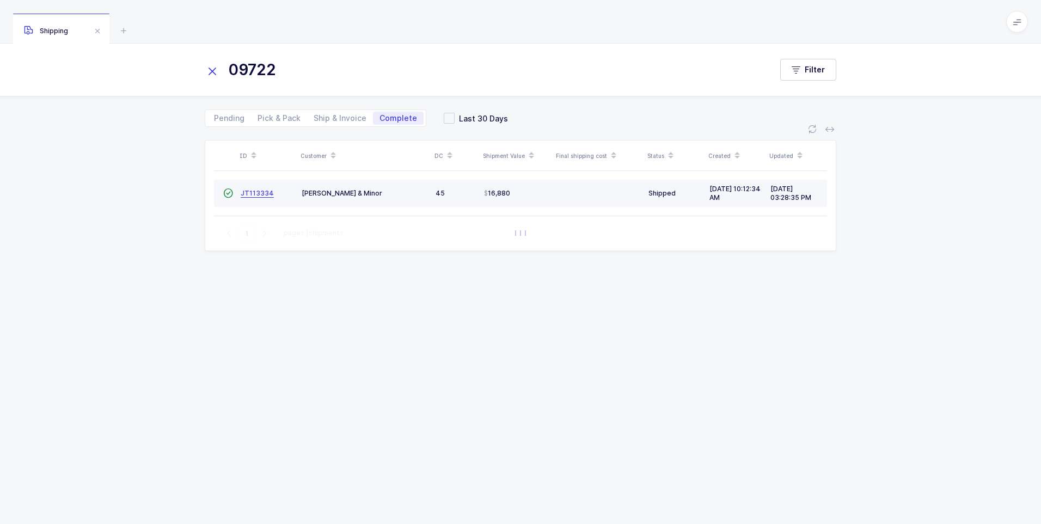
type input "09722"
click at [255, 195] on span "JT113334" at bounding box center [257, 193] width 33 height 8
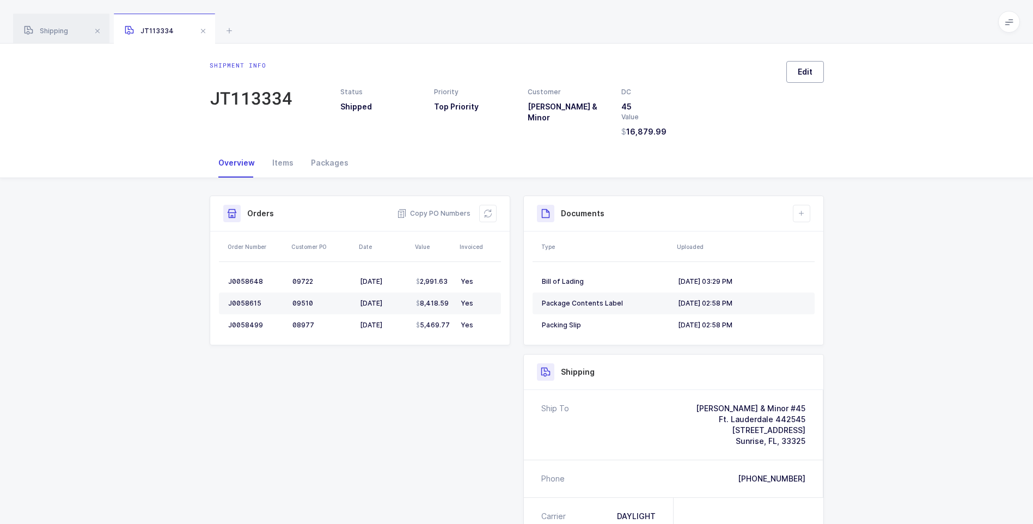
click at [805, 67] on span "Edit" at bounding box center [804, 71] width 15 height 11
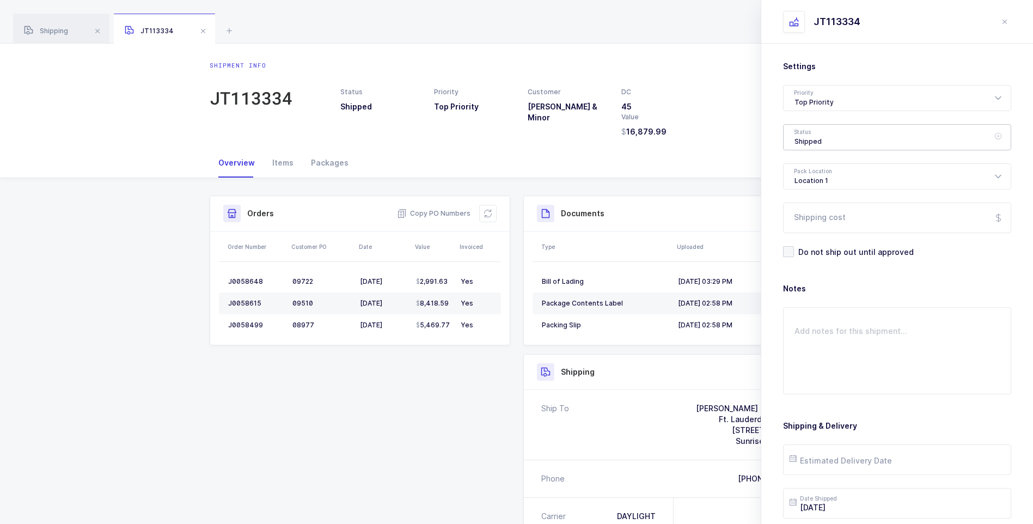
click at [811, 137] on div "Shipped" at bounding box center [897, 137] width 228 height 26
click at [811, 238] on span "Delivered" at bounding box center [812, 237] width 36 height 9
type input "Delivered"
click at [804, 217] on input "Shipping cost" at bounding box center [897, 217] width 228 height 30
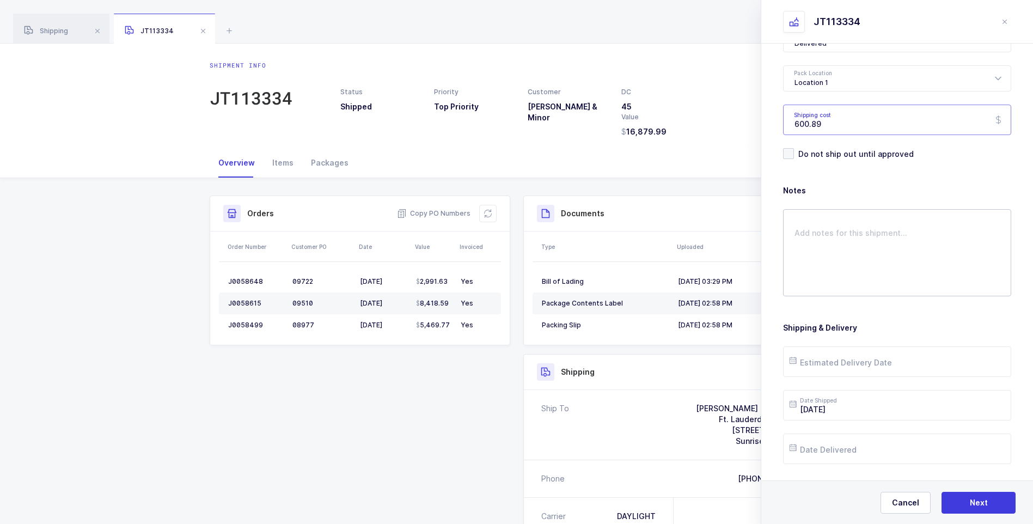
scroll to position [125, 0]
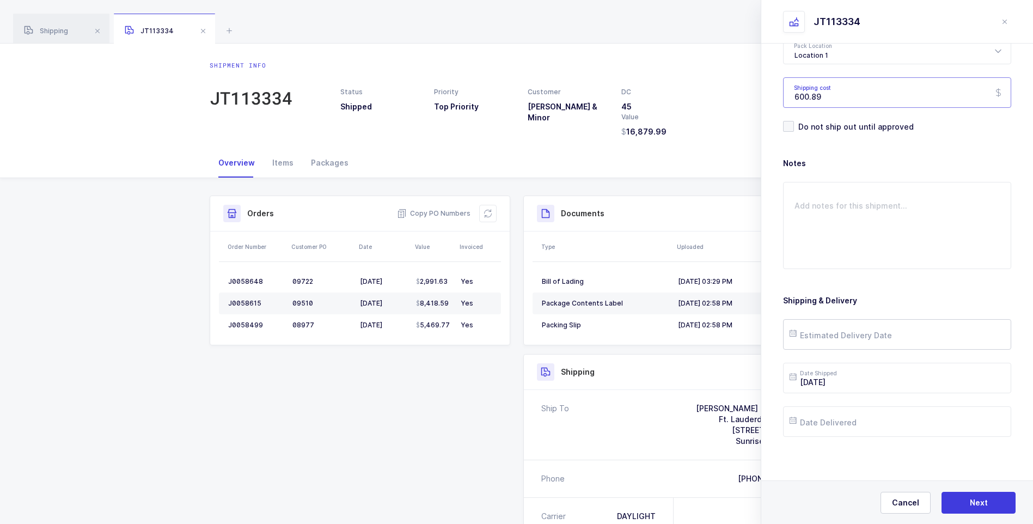
type input "600.89"
click at [813, 335] on input "text" at bounding box center [897, 334] width 228 height 30
click at [869, 233] on span "17" at bounding box center [870, 231] width 13 height 13
type input "[DATE]"
click at [849, 422] on input "text" at bounding box center [897, 421] width 228 height 30
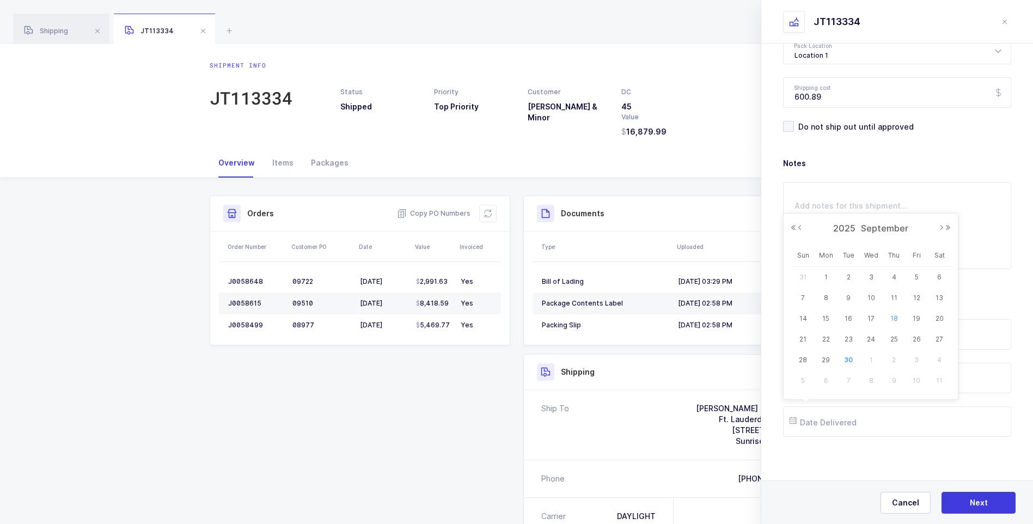
click at [891, 318] on span "18" at bounding box center [893, 318] width 13 height 13
type input "[DATE]"
click at [858, 331] on input "[DATE]" at bounding box center [897, 334] width 228 height 30
click at [893, 231] on span "18" at bounding box center [893, 231] width 13 height 13
type input "[DATE]"
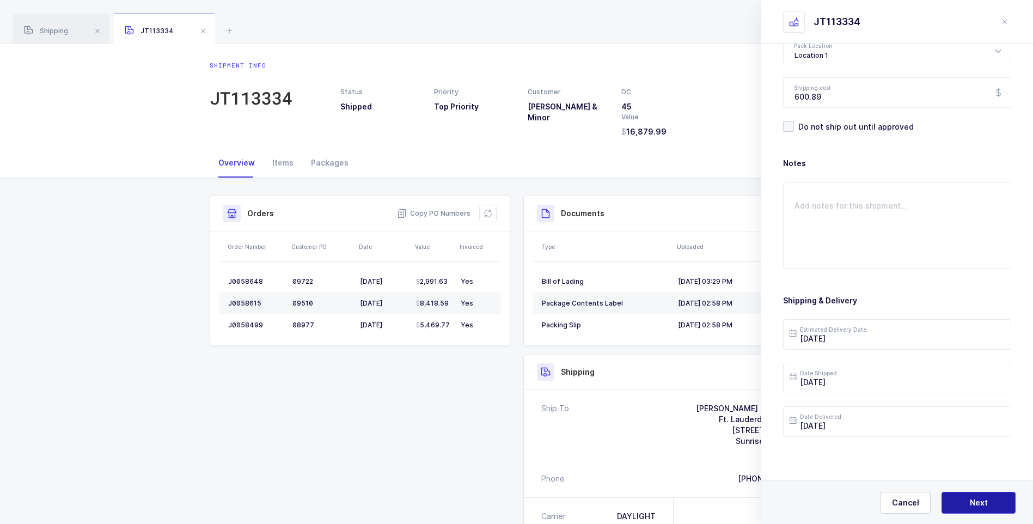
click at [961, 498] on button "Next" at bounding box center [978, 503] width 74 height 22
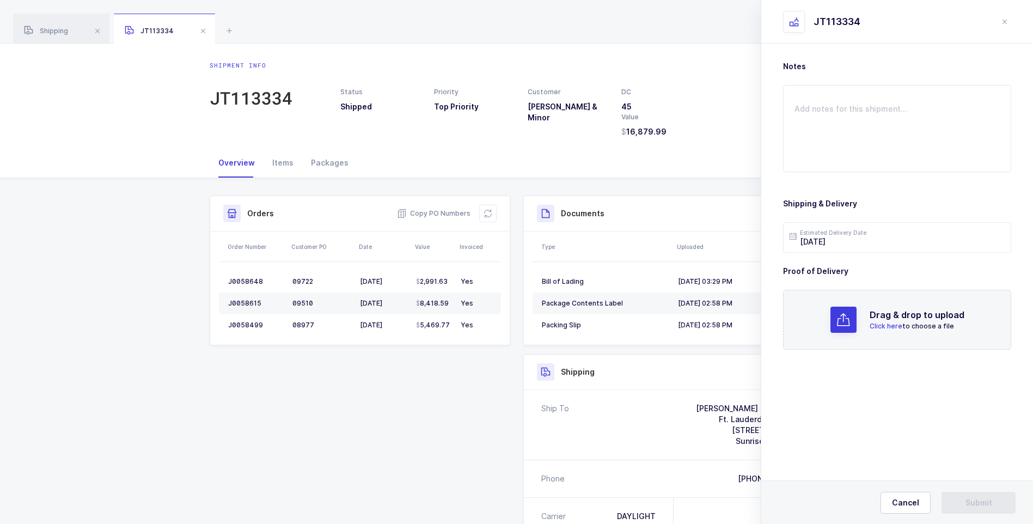
scroll to position [0, 0]
click at [875, 324] on span "Click here" at bounding box center [885, 326] width 33 height 8
click at [969, 499] on span "Submit" at bounding box center [978, 502] width 27 height 11
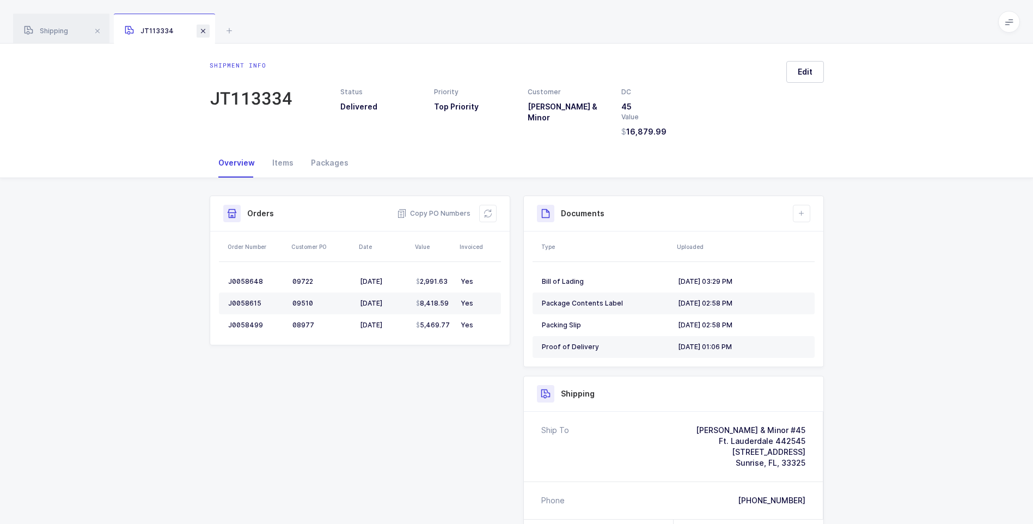
click at [201, 29] on span at bounding box center [203, 30] width 13 height 13
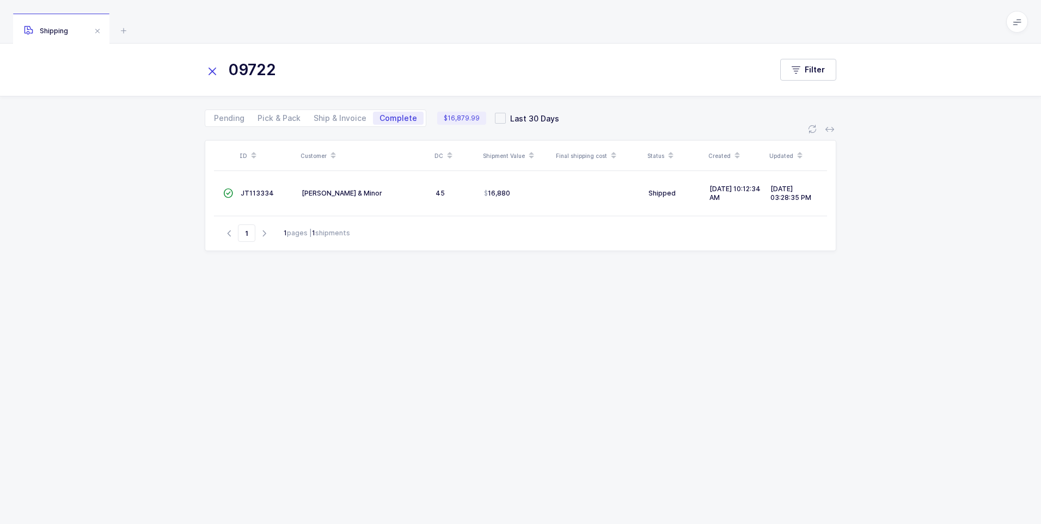
click at [211, 74] on icon at bounding box center [212, 71] width 15 height 15
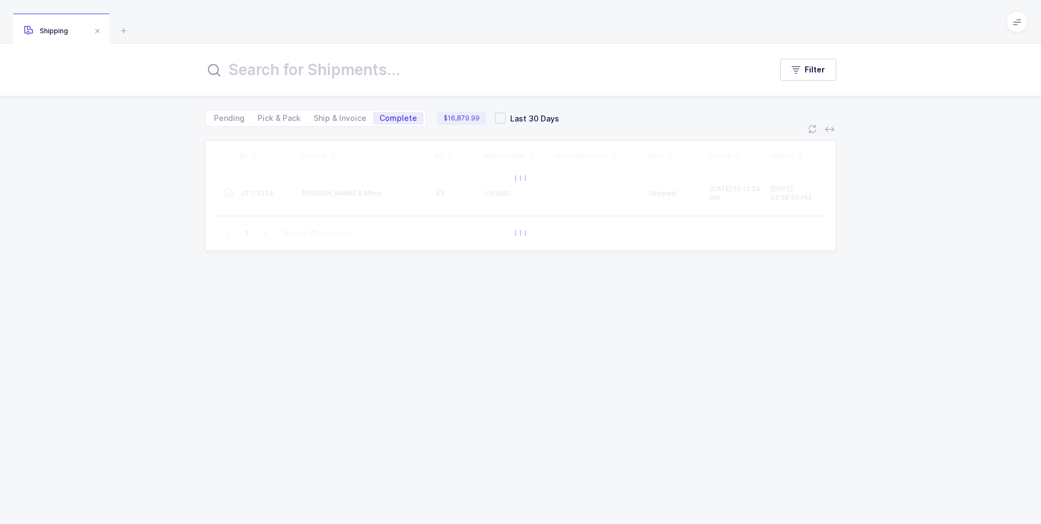
click at [247, 64] on input "text" at bounding box center [482, 70] width 554 height 26
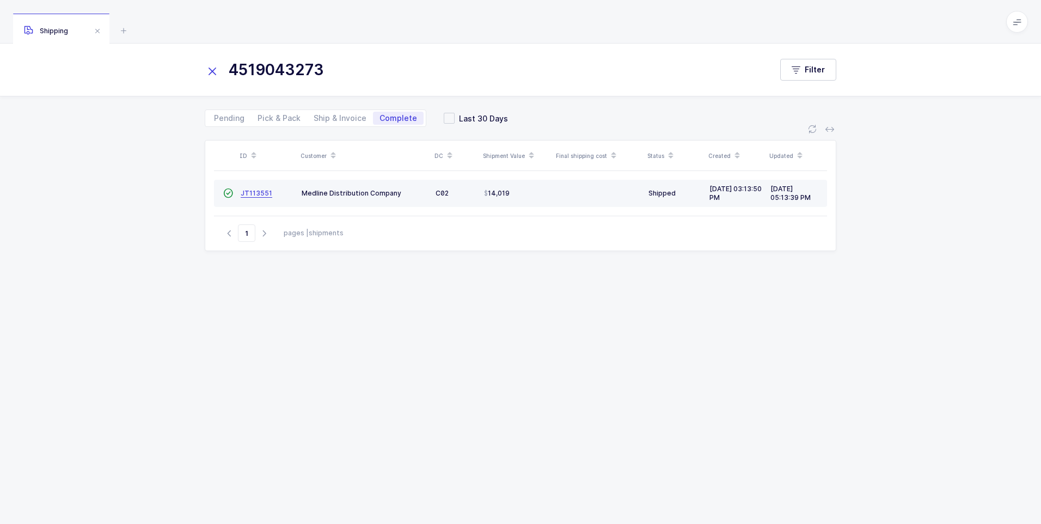
type input "4519043273"
click at [259, 197] on link "JT113551" at bounding box center [257, 193] width 32 height 9
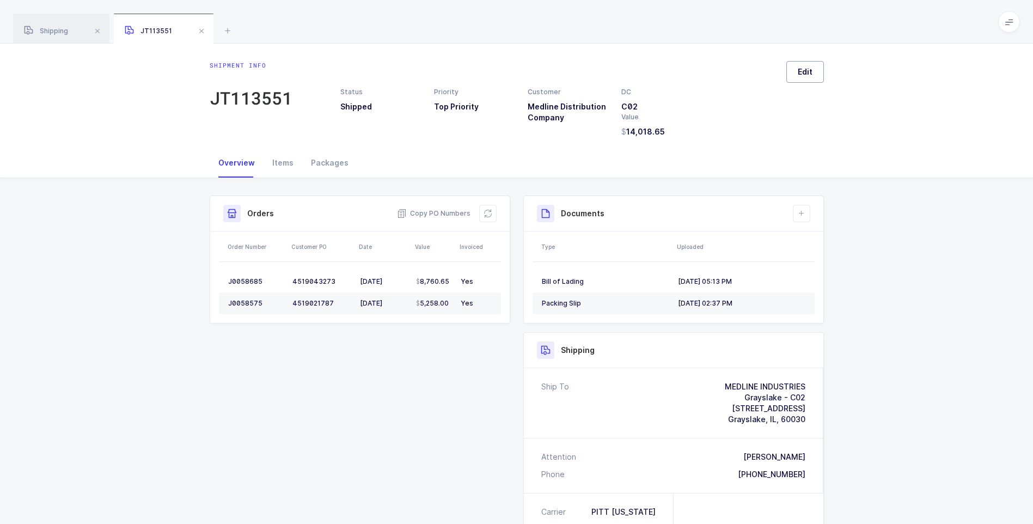
click at [799, 69] on span "Edit" at bounding box center [804, 71] width 15 height 11
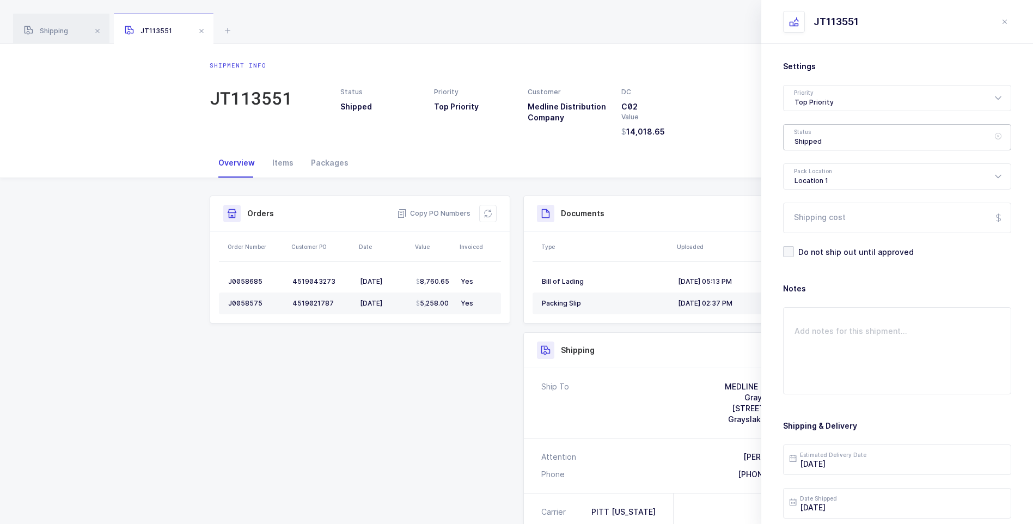
click at [808, 143] on div "Shipped" at bounding box center [897, 137] width 228 height 26
click at [809, 240] on span "Delivered" at bounding box center [812, 237] width 36 height 9
type input "Delivered"
click at [828, 221] on input "Shipping cost" at bounding box center [897, 217] width 228 height 30
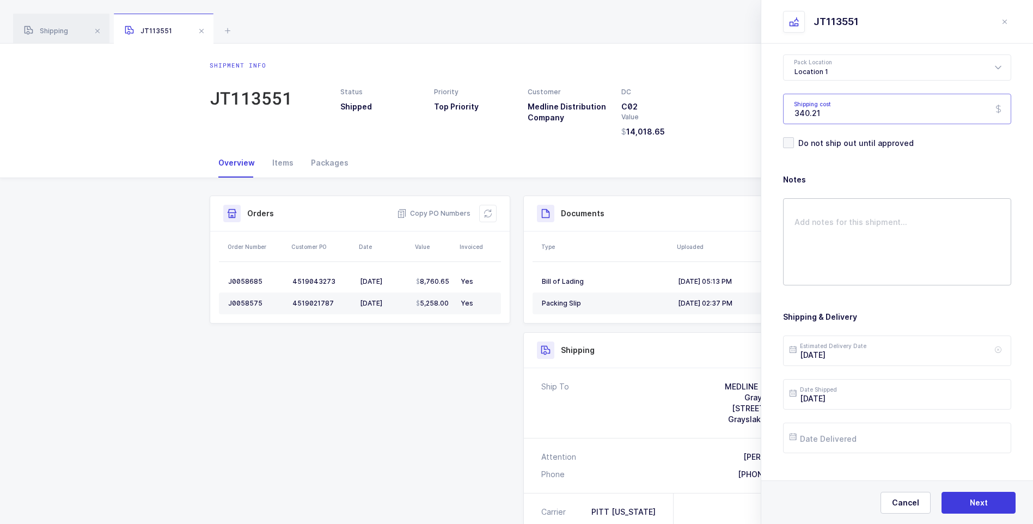
scroll to position [125, 0]
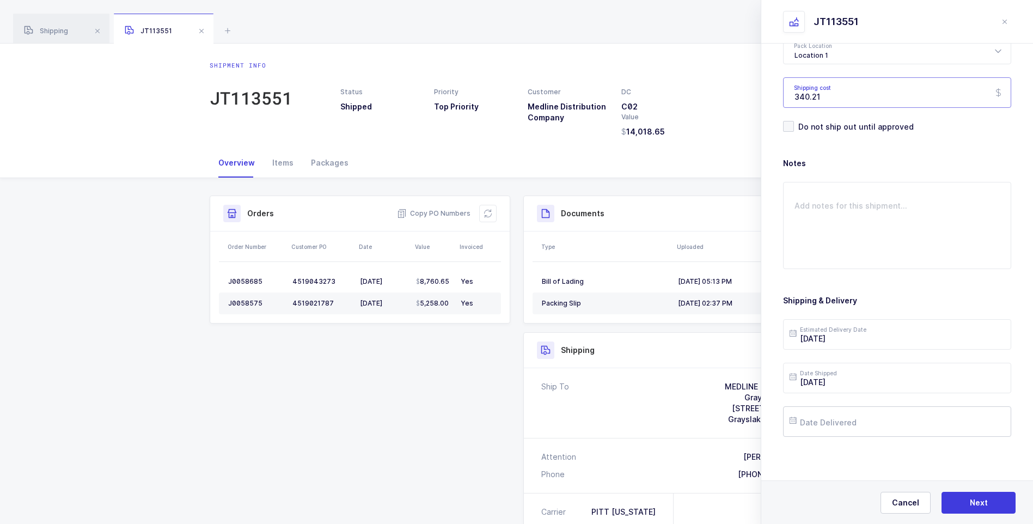
type input "340.21"
click at [846, 418] on input "text" at bounding box center [897, 421] width 228 height 30
click at [848, 337] on span "23" at bounding box center [848, 339] width 13 height 13
type input "[DATE]"
click at [846, 337] on input "[DATE]" at bounding box center [897, 334] width 228 height 30
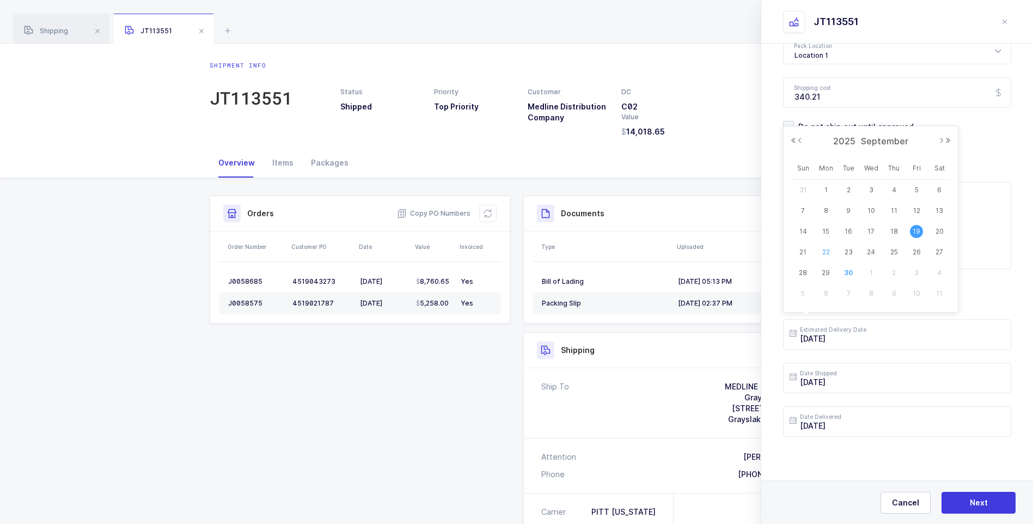
click at [821, 255] on span "22" at bounding box center [825, 251] width 13 height 13
type input "[DATE]"
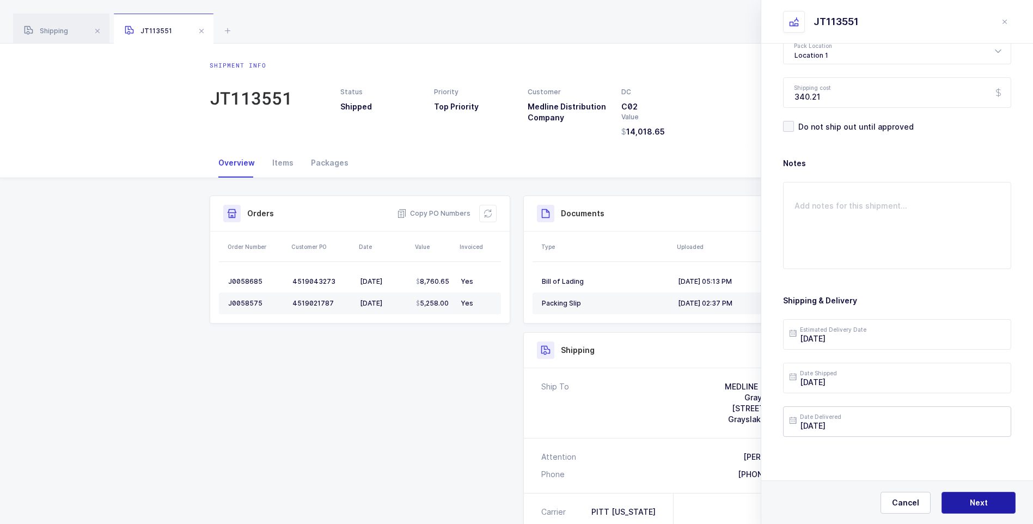
drag, startPoint x: 968, startPoint y: 496, endPoint x: 926, endPoint y: 418, distance: 88.9
click at [967, 491] on div "Cancel Next" at bounding box center [897, 502] width 272 height 44
click at [973, 503] on span "Next" at bounding box center [978, 502] width 18 height 11
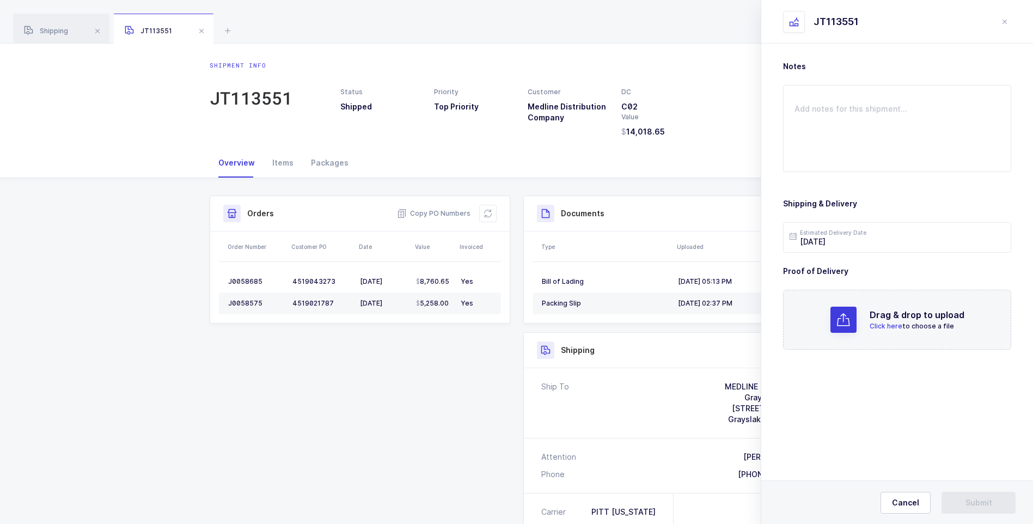
click at [876, 322] on span "Click here" at bounding box center [885, 326] width 33 height 8
click at [987, 506] on span "Submit" at bounding box center [978, 502] width 27 height 11
